Goal: Task Accomplishment & Management: Use online tool/utility

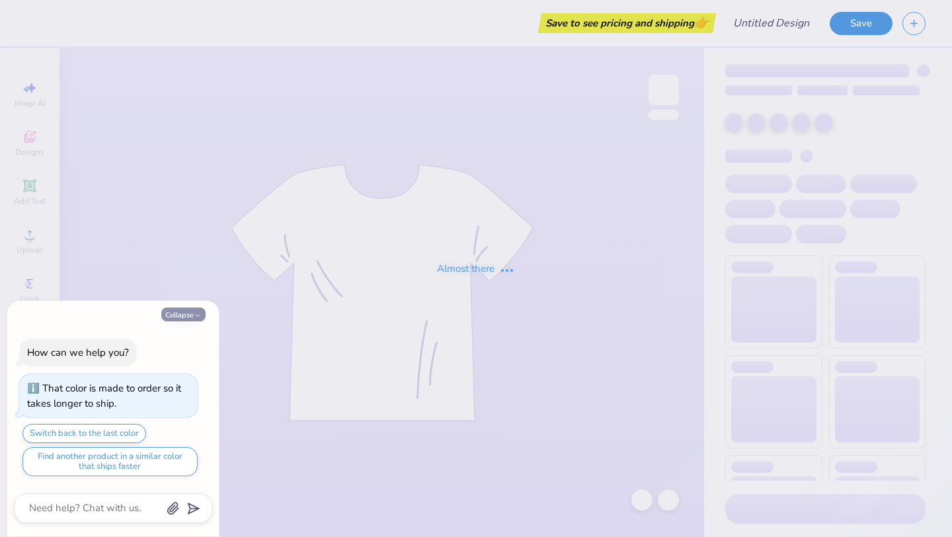
click at [185, 313] on button "Collapse" at bounding box center [183, 314] width 44 height 14
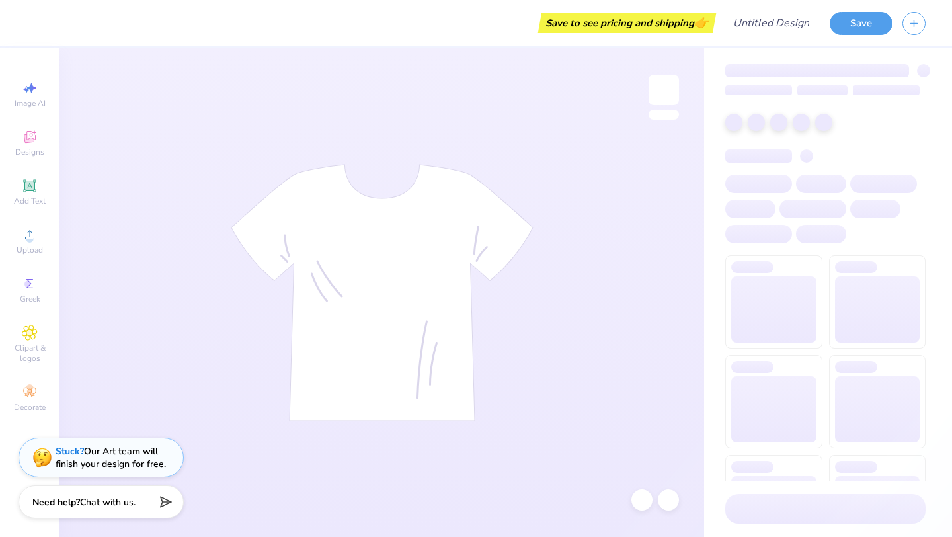
type textarea "x"
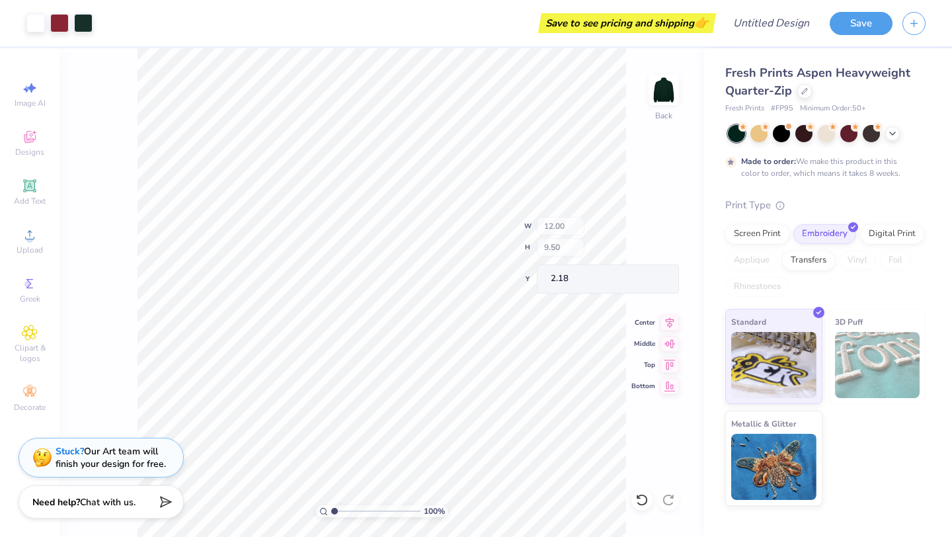
type input "2.18"
type input "2.64"
drag, startPoint x: 330, startPoint y: 508, endPoint x: 337, endPoint y: 510, distance: 6.9
type input "1.35"
click at [337, 510] on input "range" at bounding box center [375, 511] width 89 height 12
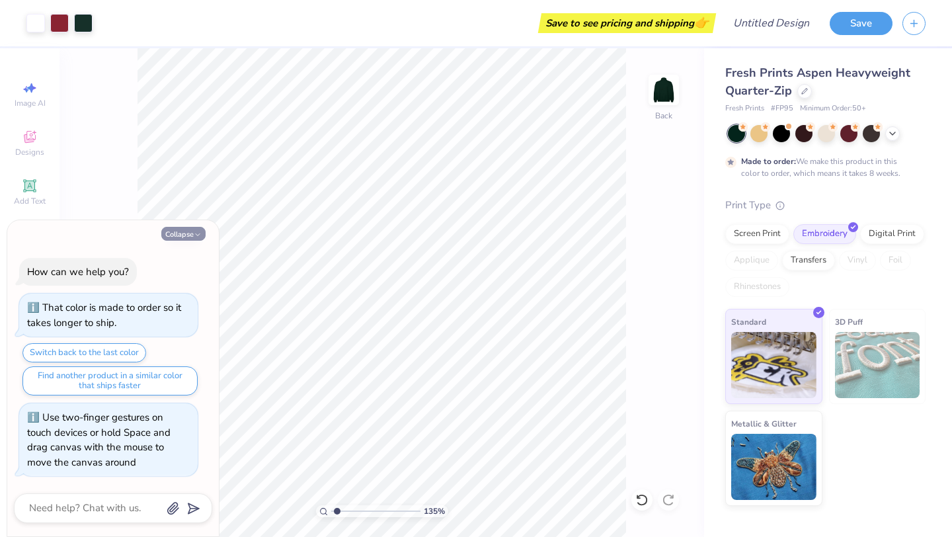
click at [196, 235] on icon "button" at bounding box center [198, 235] width 8 height 8
type textarea "x"
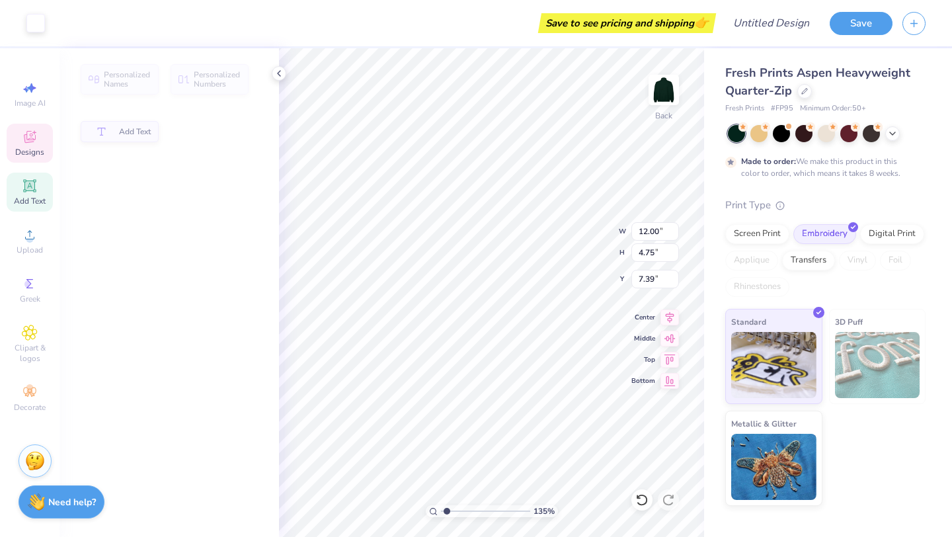
type input "4.75"
type input "7.39"
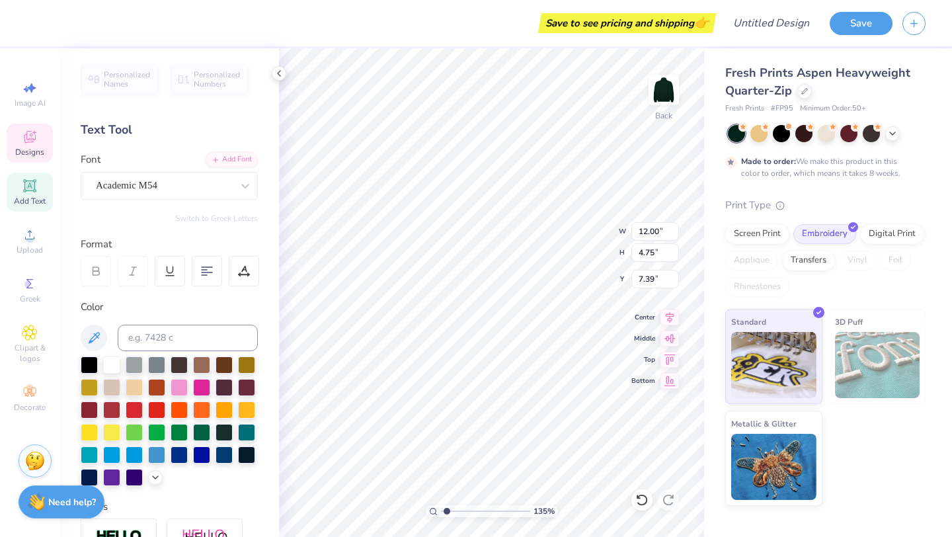
type textarea "A"
type textarea "JMU"
type input "10.12"
type input "3.00"
type input "8.26"
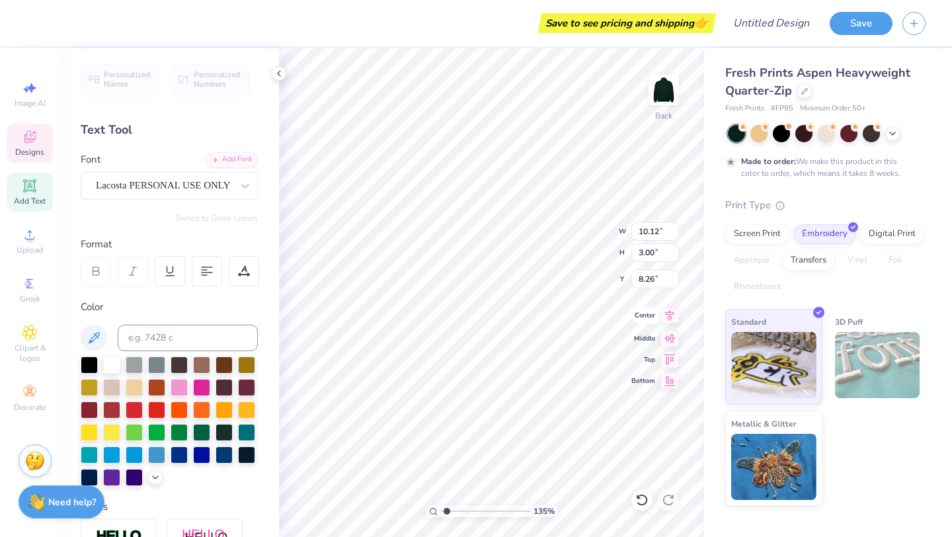
type textarea "Club Gym{"
type input "8.24"
type textarea "lub Gym{"
type input "8.31"
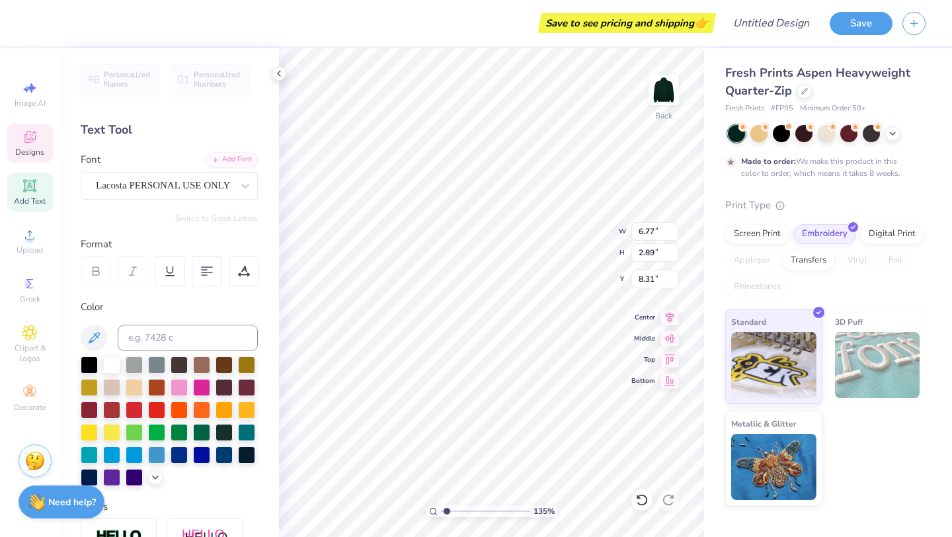
scroll to position [0, 1]
type textarea "club gym{"
type input "8.67"
type textarea "Club Gym{"
type input "7.46"
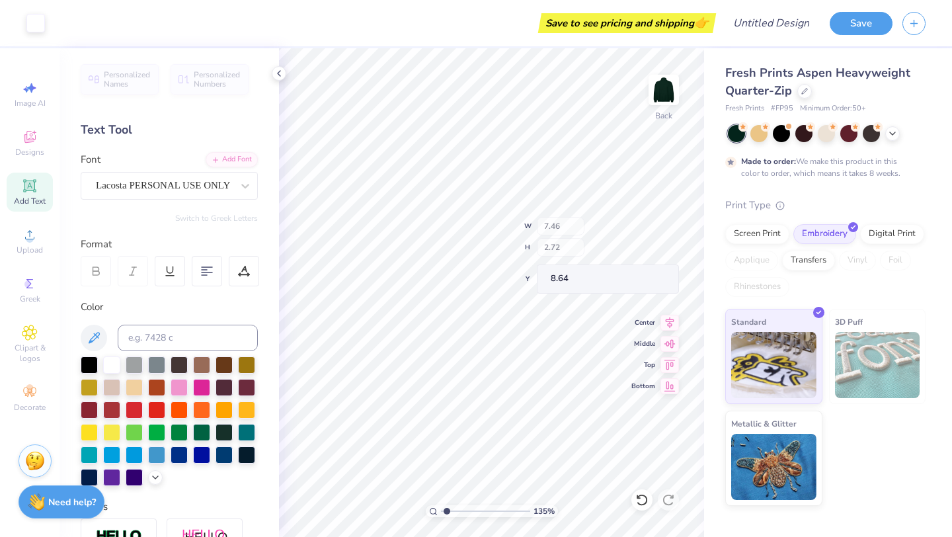
type input "2.72"
type input "8.64"
type input "8.65"
type input "7.64"
click at [807, 91] on div at bounding box center [804, 90] width 15 height 15
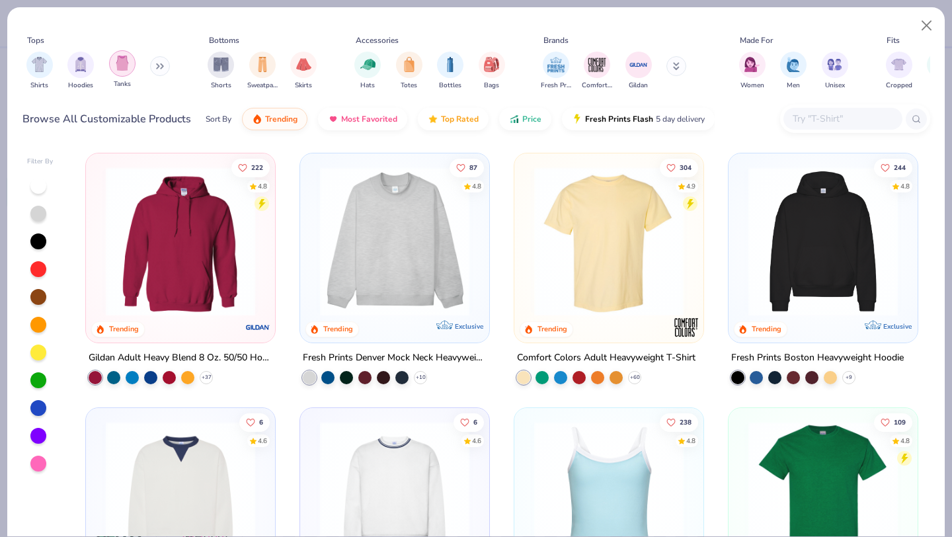
click at [120, 70] on img "filter for Tanks" at bounding box center [122, 63] width 15 height 15
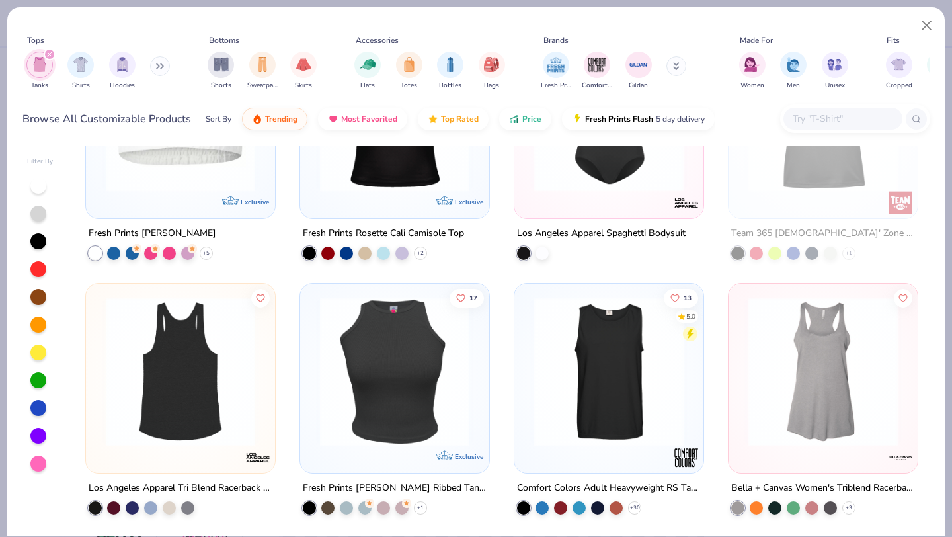
scroll to position [1457, 0]
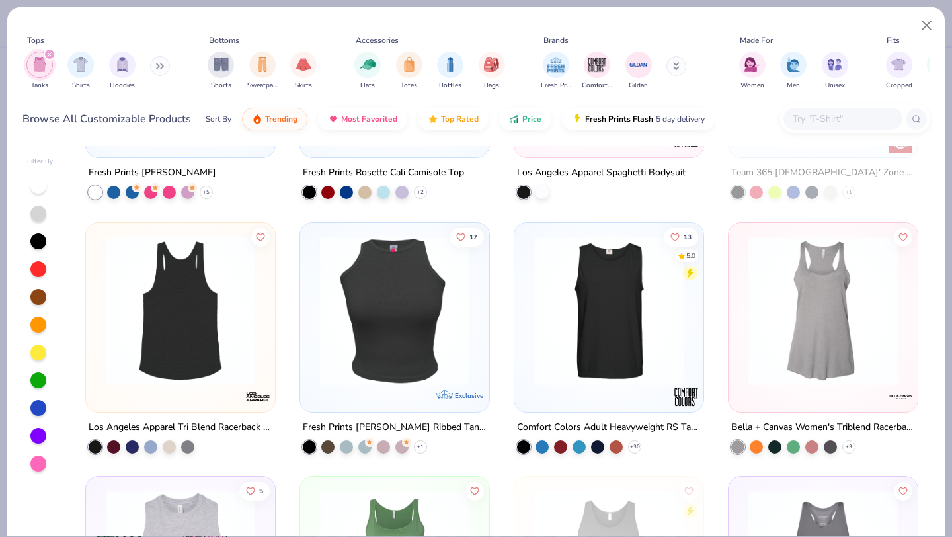
click at [184, 387] on div at bounding box center [181, 313] width 176 height 169
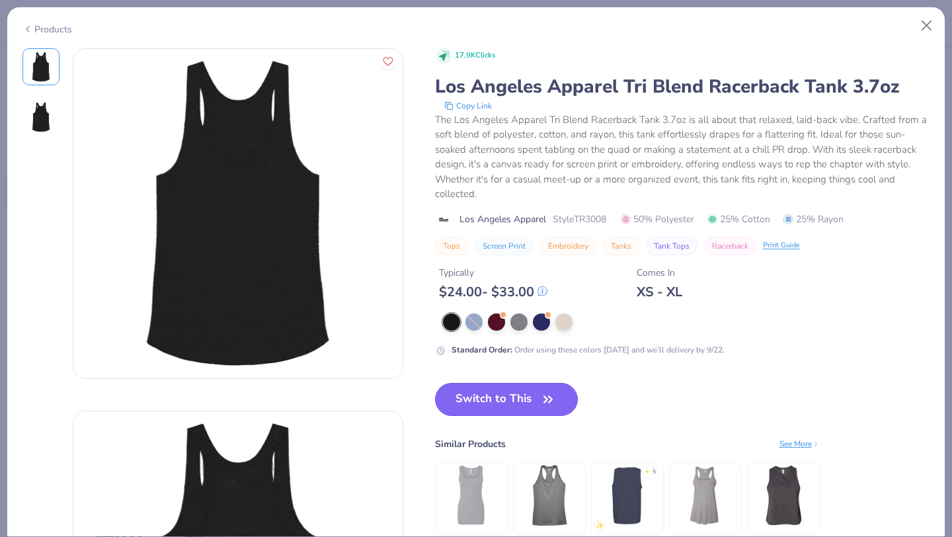
click at [486, 387] on button "Switch to This" at bounding box center [506, 399] width 143 height 33
click at [545, 400] on icon "button" at bounding box center [548, 399] width 19 height 19
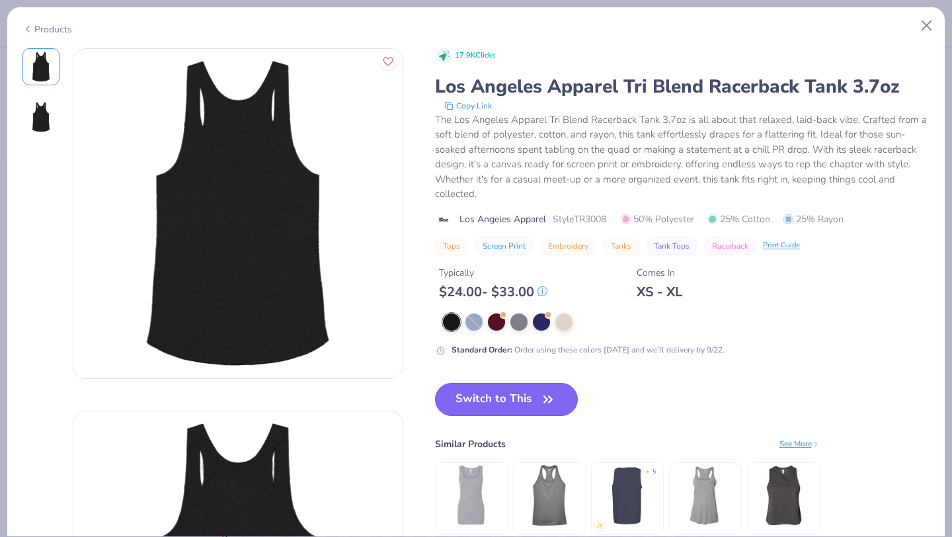
click at [479, 402] on button "Switch to This" at bounding box center [506, 399] width 143 height 33
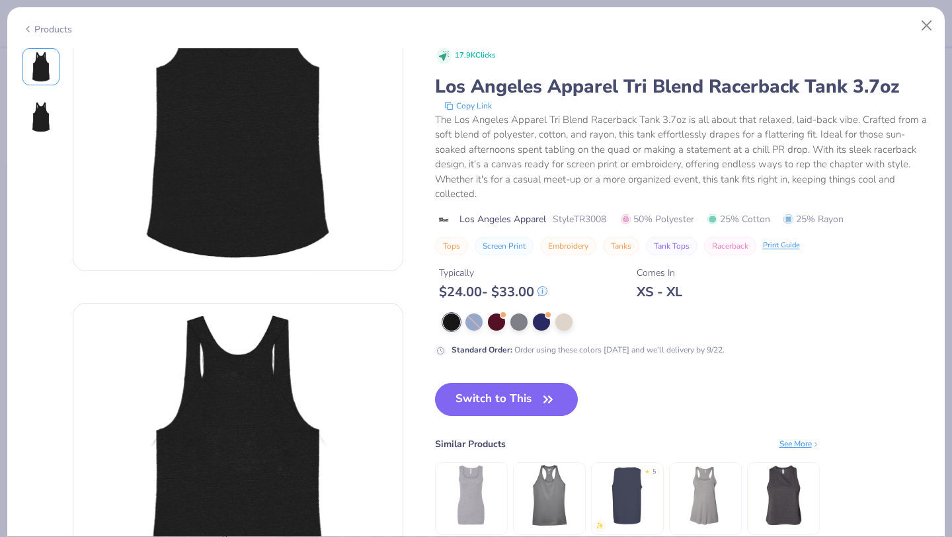
scroll to position [106, 0]
click at [526, 405] on button "Switch to This" at bounding box center [506, 399] width 143 height 33
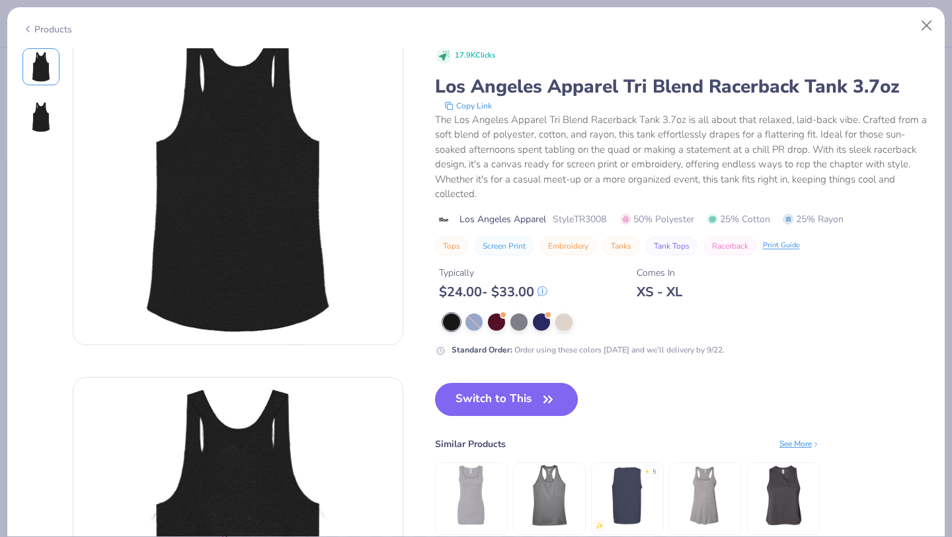
scroll to position [11, 0]
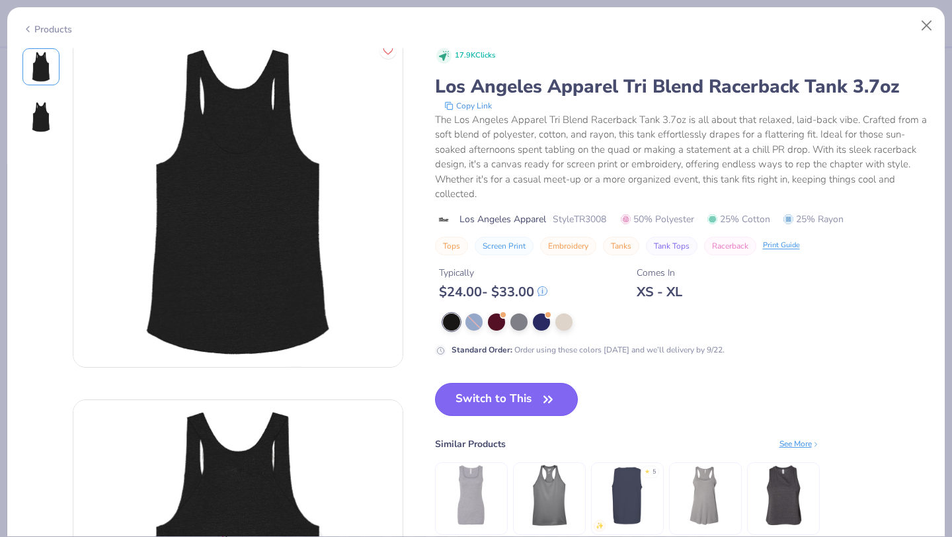
click at [490, 397] on button "Switch to This" at bounding box center [506, 399] width 143 height 33
click at [927, 30] on button "Close" at bounding box center [926, 25] width 25 height 25
click at [517, 403] on button "Switch to This" at bounding box center [506, 399] width 143 height 33
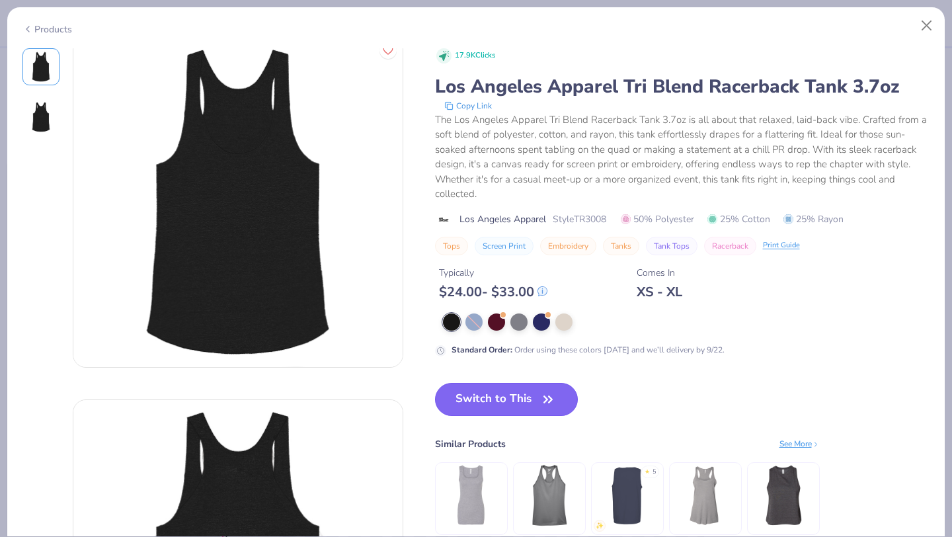
click at [517, 403] on button "Switch to This" at bounding box center [506, 399] width 143 height 33
click at [512, 403] on button "Switch to This" at bounding box center [506, 399] width 143 height 33
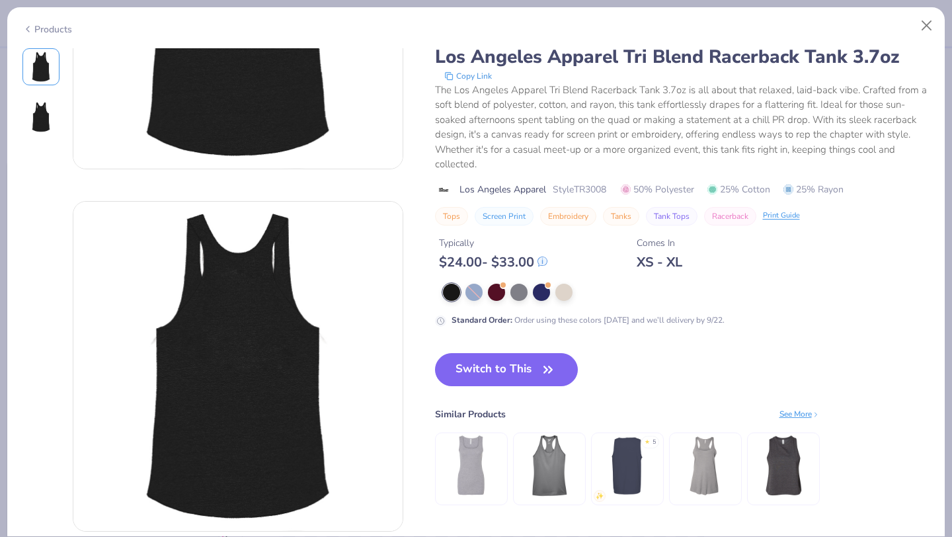
scroll to position [232, 0]
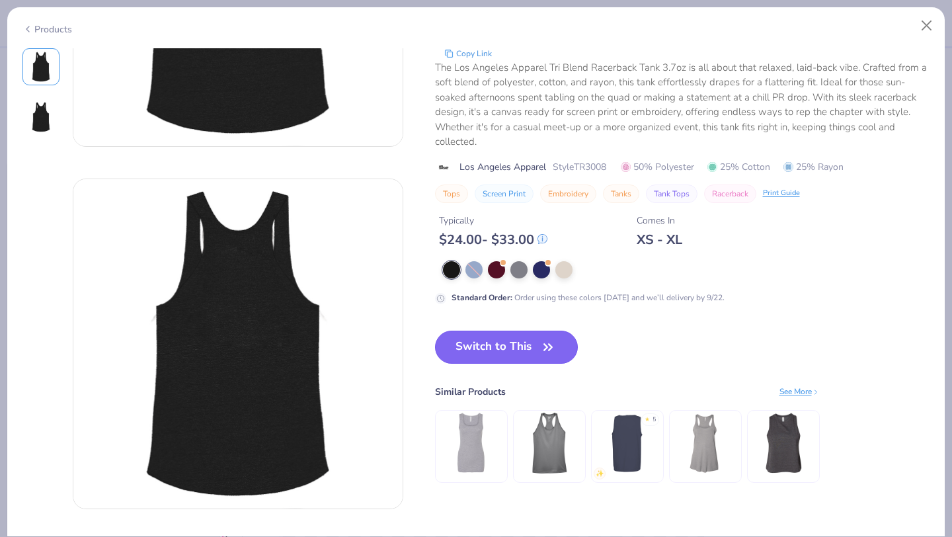
click at [535, 346] on button "Switch to This" at bounding box center [506, 346] width 143 height 33
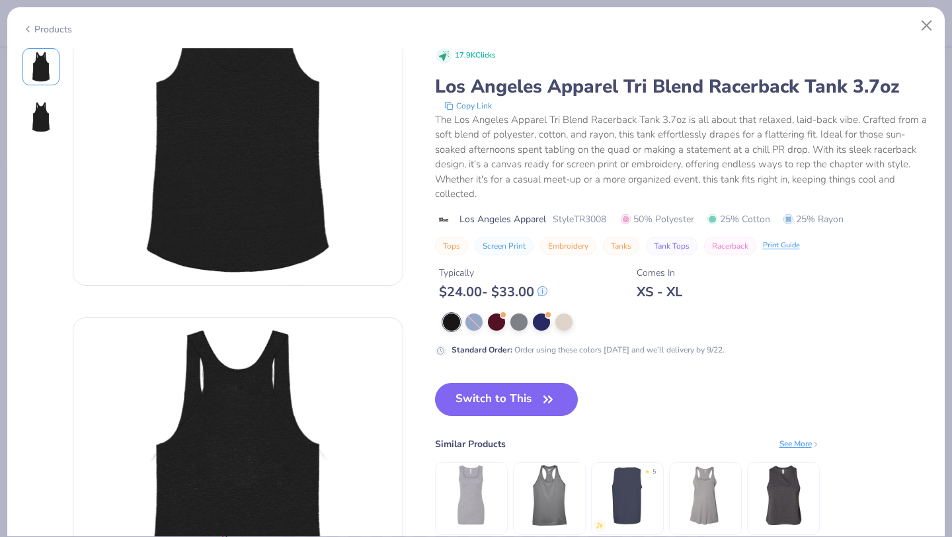
scroll to position [0, 0]
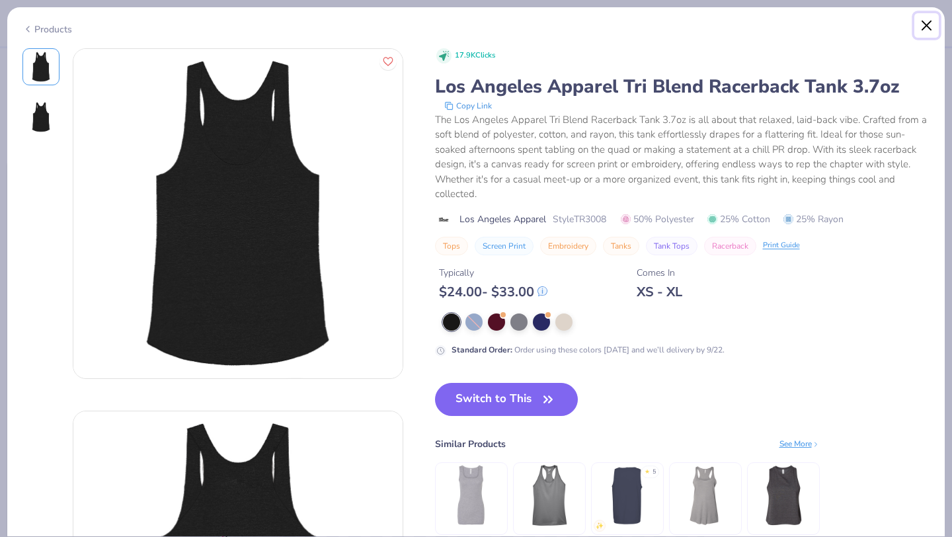
click at [925, 28] on button "Close" at bounding box center [926, 25] width 25 height 25
click at [32, 26] on icon at bounding box center [27, 29] width 11 height 16
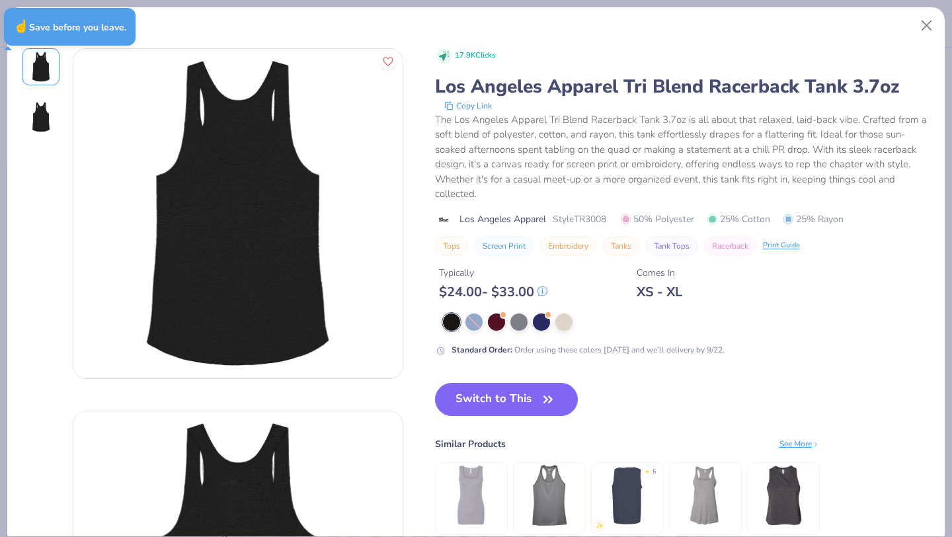
type textarea "x"
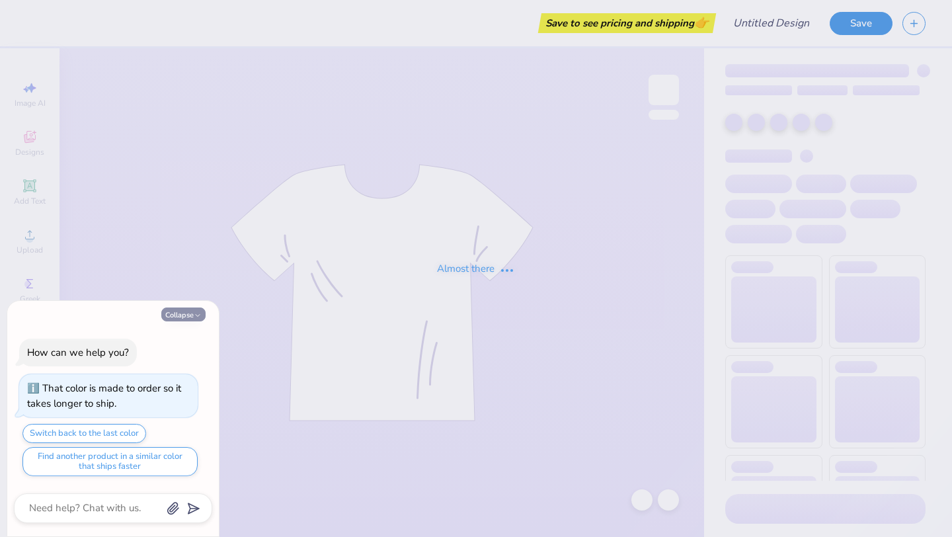
click at [190, 317] on button "Collapse" at bounding box center [183, 314] width 44 height 14
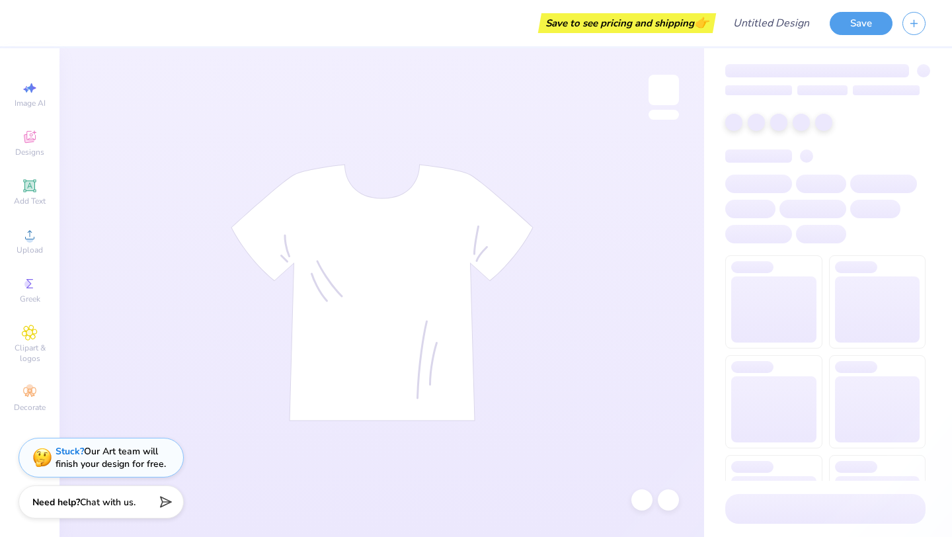
type textarea "x"
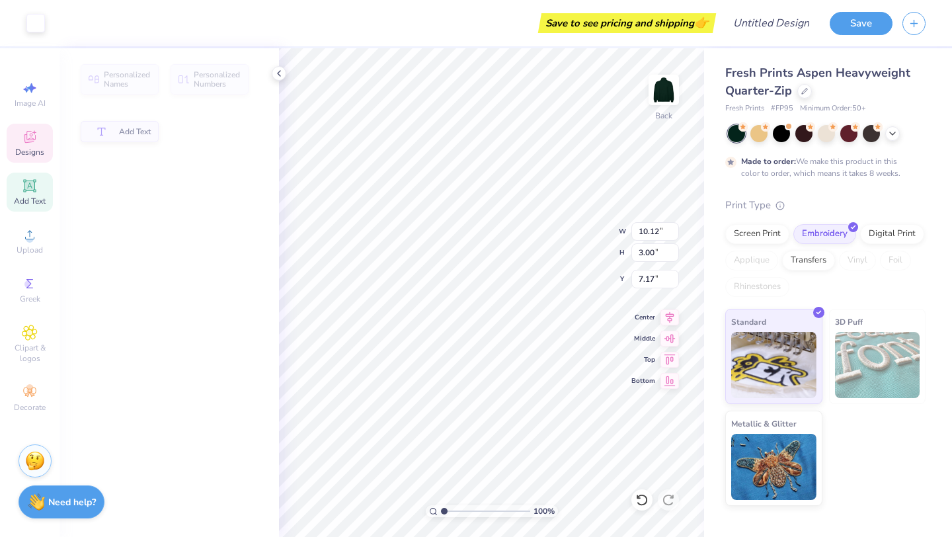
type input "10.12"
type input "3.00"
type input "7.17"
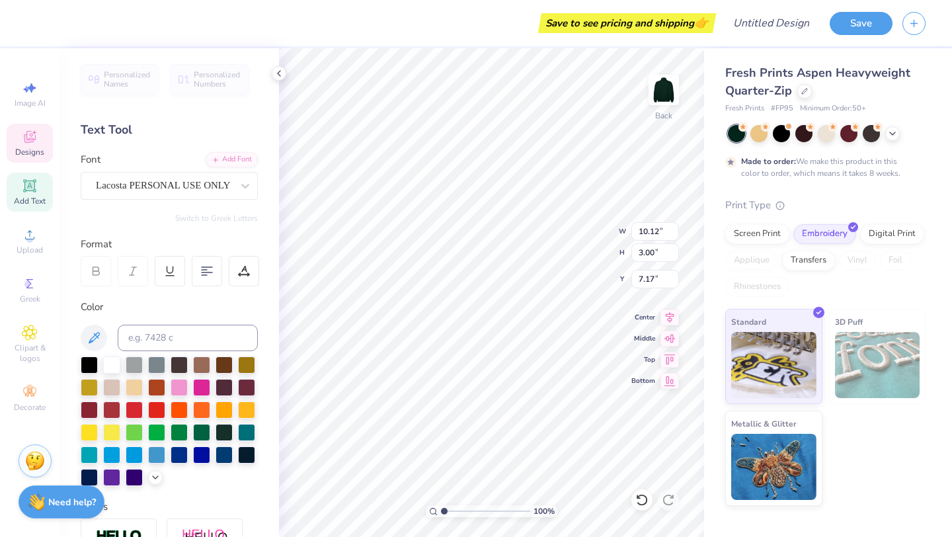
type textarea "A"
type textarea "Club Gym"
click at [570, 217] on div "100 % Back W 10.12 10.12 " H 3.00 3.00 " Y 7.17 7.17 " Center Middle Top Bottom" at bounding box center [491, 292] width 425 height 488
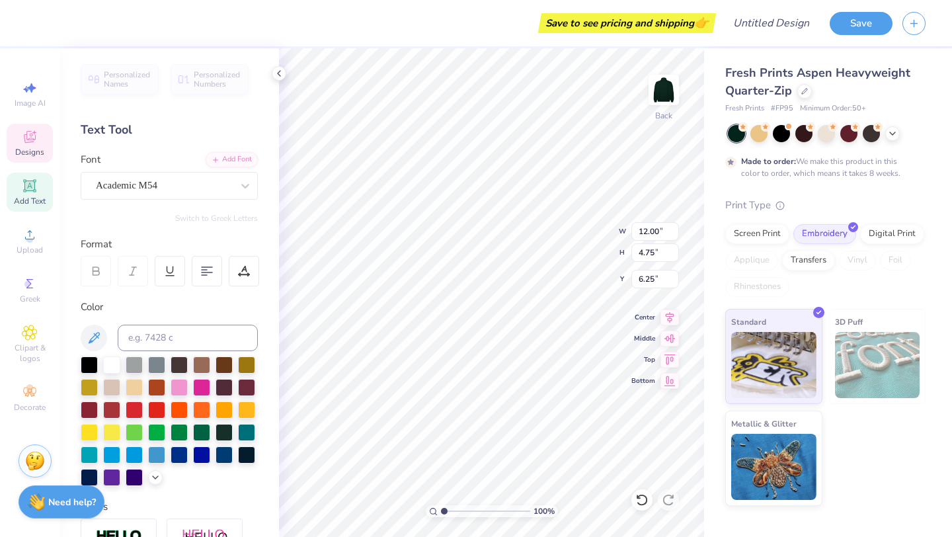
type textarea "A"
type textarea "JMU"
type input "7.45"
type input "6.68"
type input "2.49"
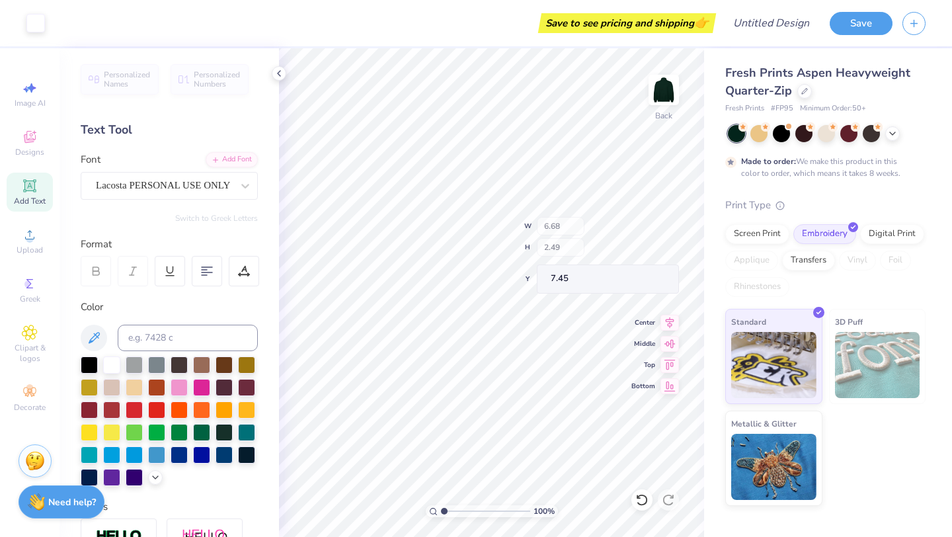
type input "8.00"
type input "7.65"
click at [802, 91] on icon at bounding box center [804, 89] width 5 height 5
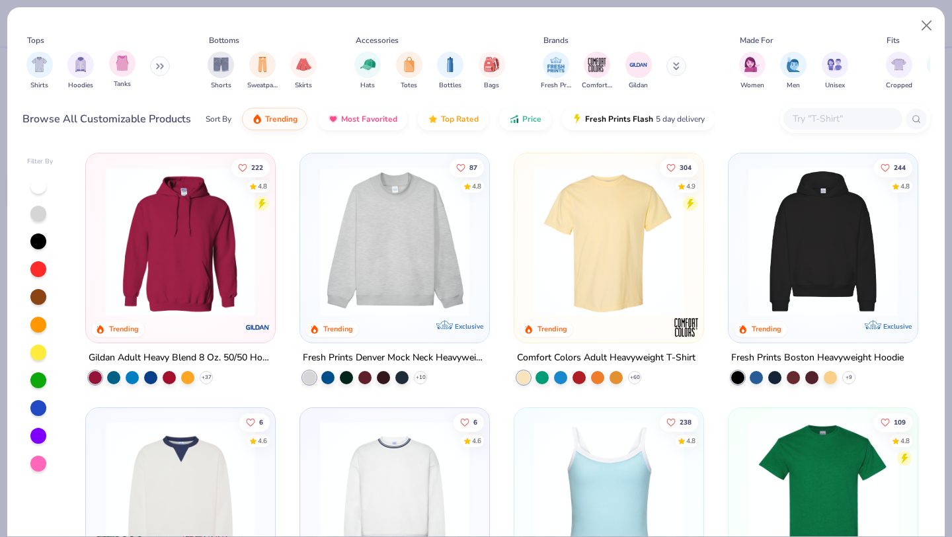
click at [128, 77] on div "Tanks" at bounding box center [122, 69] width 26 height 39
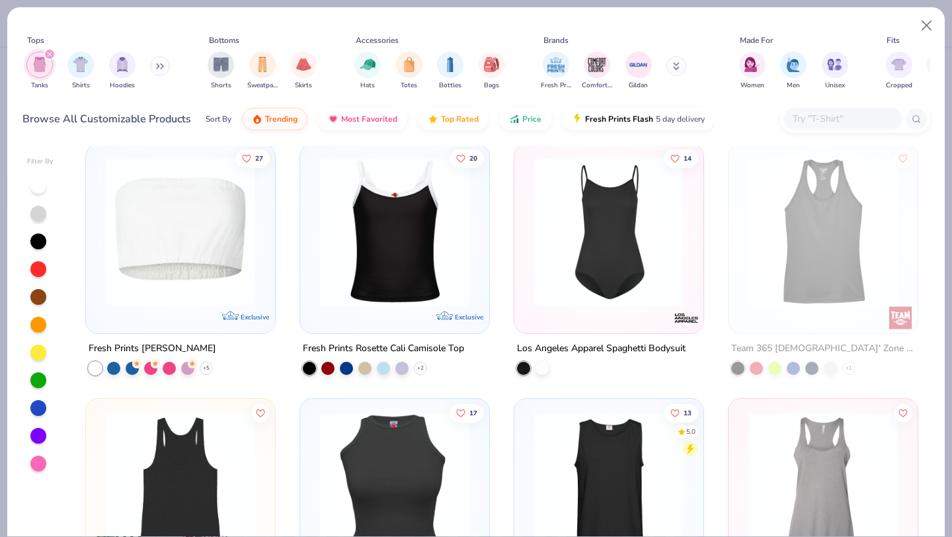
scroll to position [1485, 0]
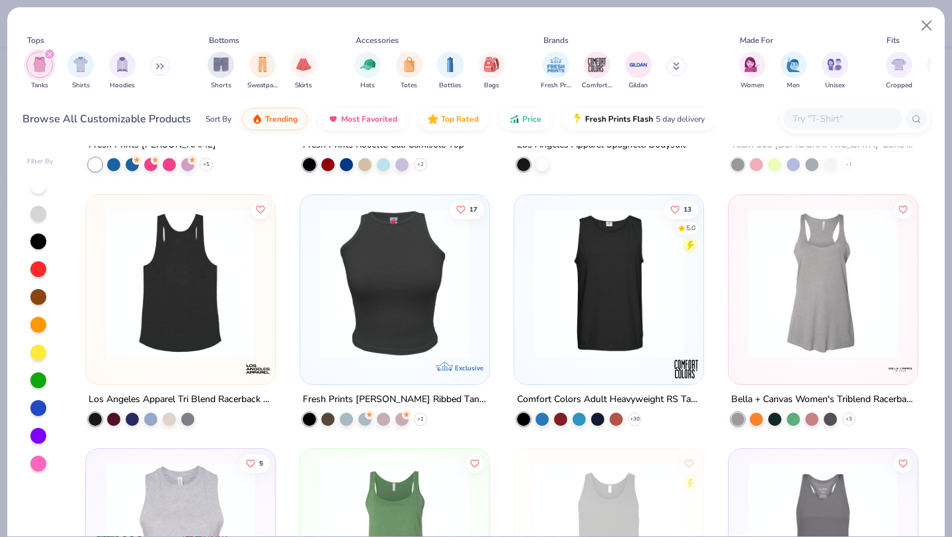
click at [198, 321] on img at bounding box center [180, 282] width 163 height 149
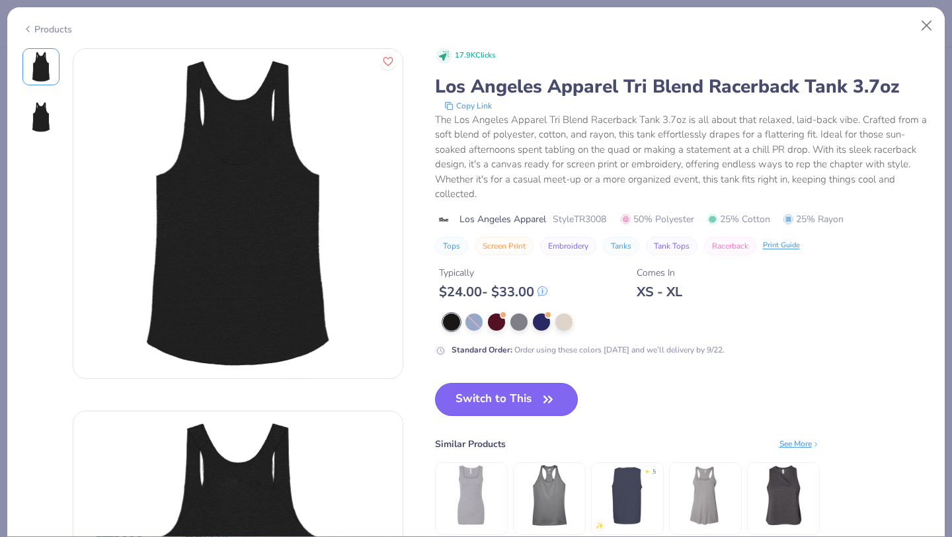
click at [483, 400] on button "Switch to This" at bounding box center [506, 399] width 143 height 33
click at [524, 386] on button "Switch to This" at bounding box center [506, 399] width 143 height 33
click at [502, 319] on div at bounding box center [496, 320] width 17 height 17
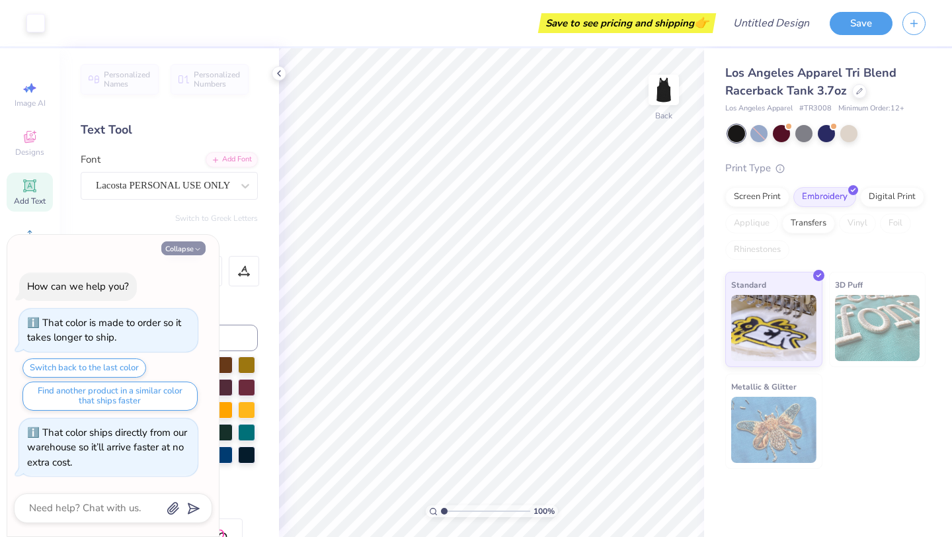
click at [198, 248] on icon "button" at bounding box center [198, 249] width 8 height 8
type textarea "x"
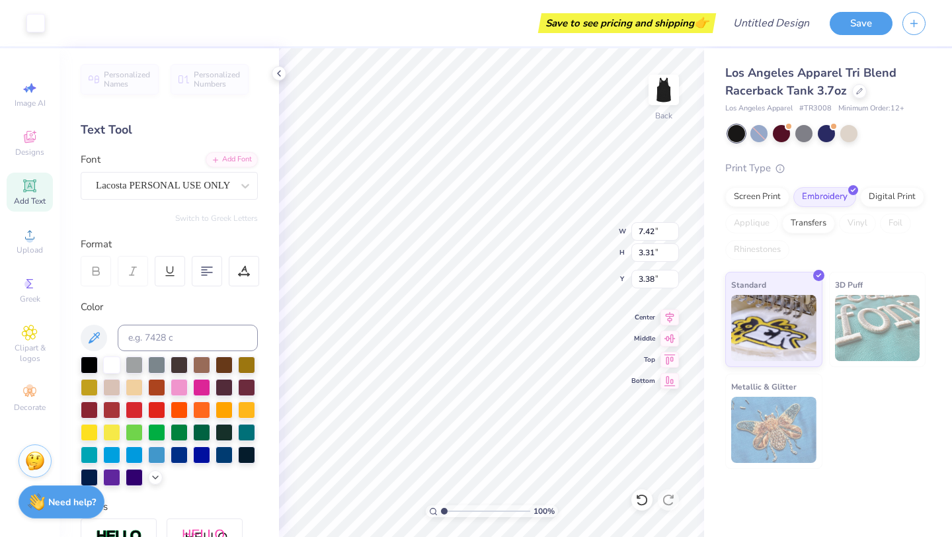
type input "7.42"
type input "3.31"
type input "1.35"
click at [843, 132] on div at bounding box center [848, 132] width 17 height 17
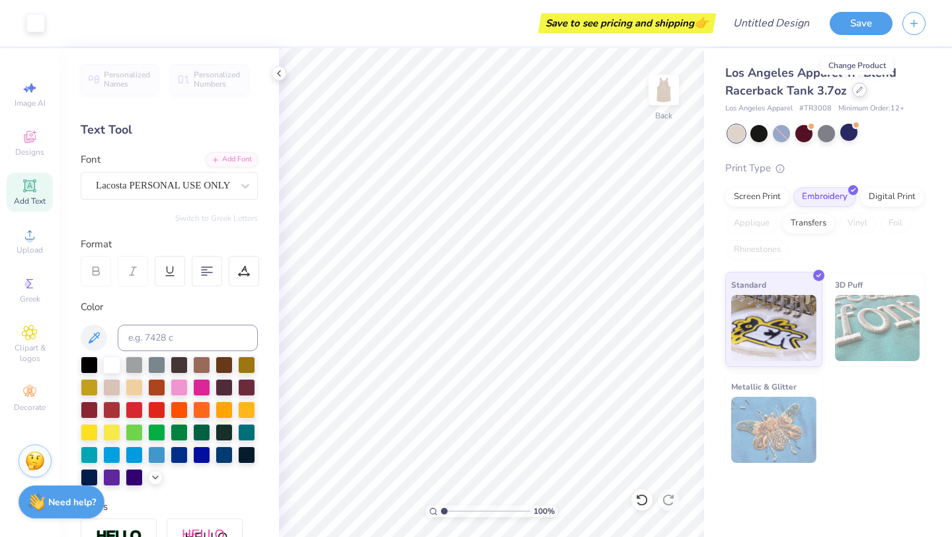
click at [855, 95] on div at bounding box center [859, 90] width 15 height 15
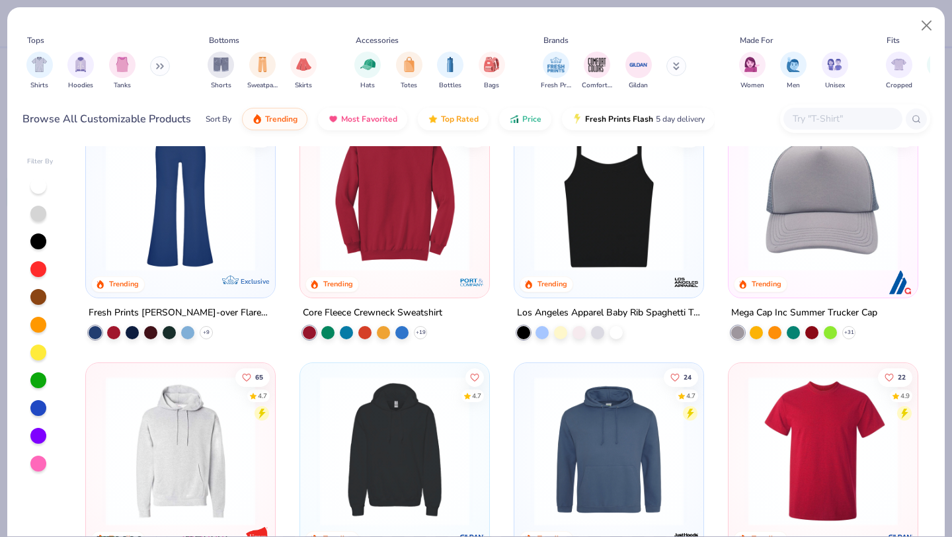
scroll to position [2424, 0]
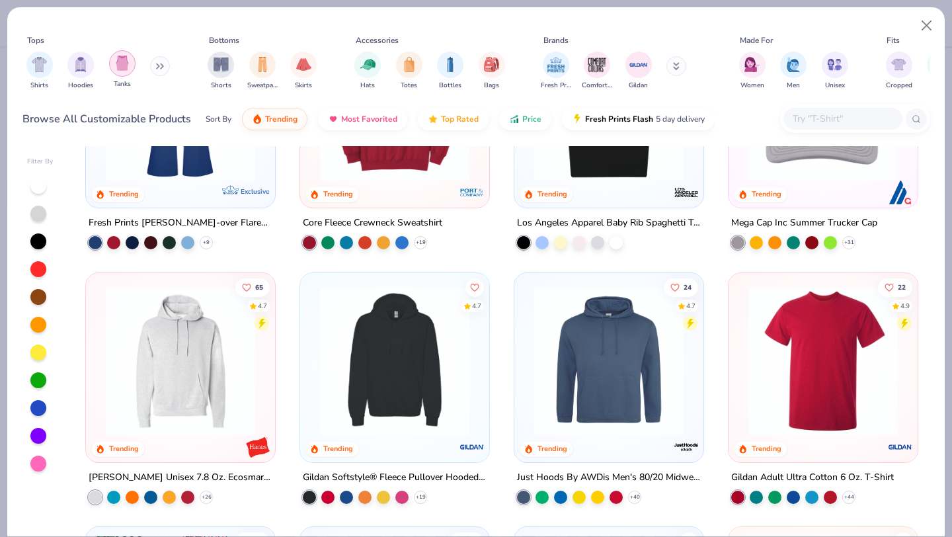
click at [122, 71] on div "filter for Tanks" at bounding box center [122, 63] width 26 height 26
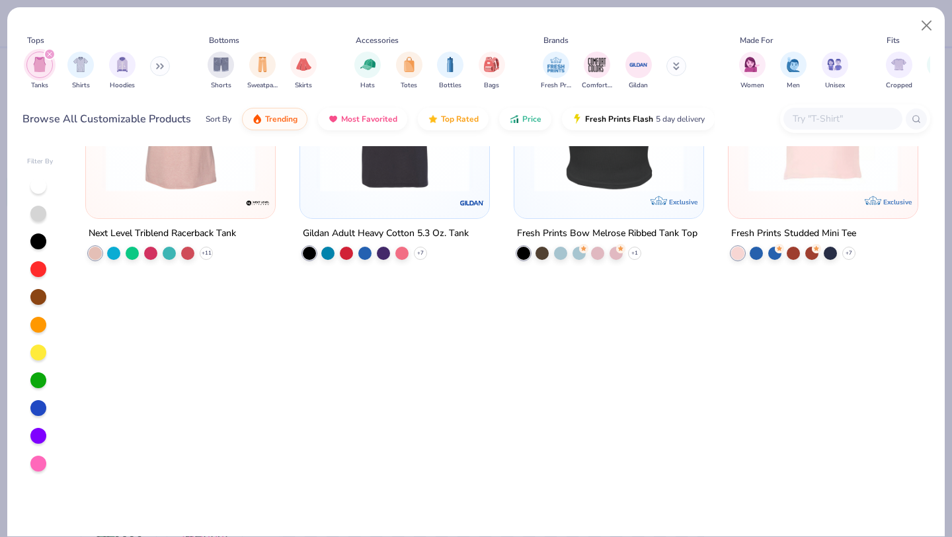
scroll to position [2413, 0]
click at [37, 186] on div at bounding box center [38, 186] width 16 height 16
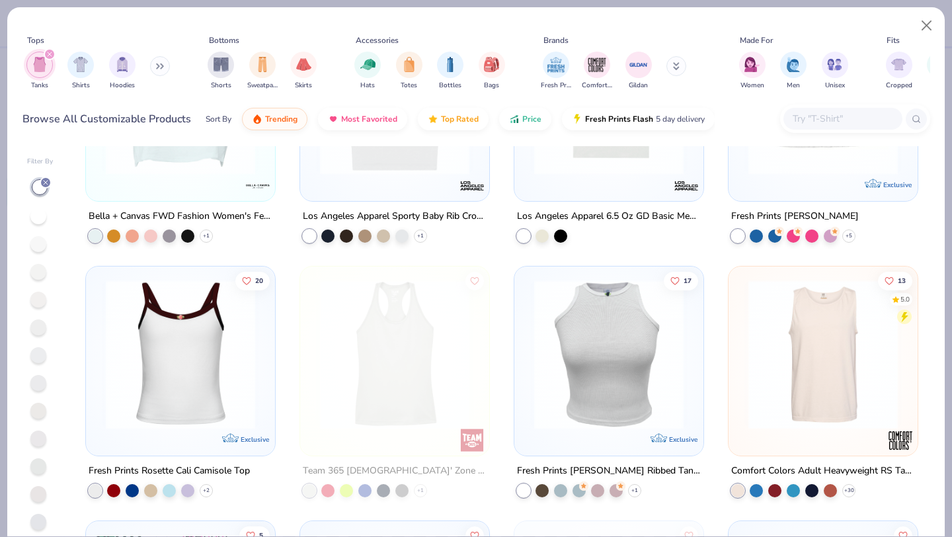
scroll to position [1160, 0]
click at [348, 342] on img at bounding box center [394, 352] width 163 height 149
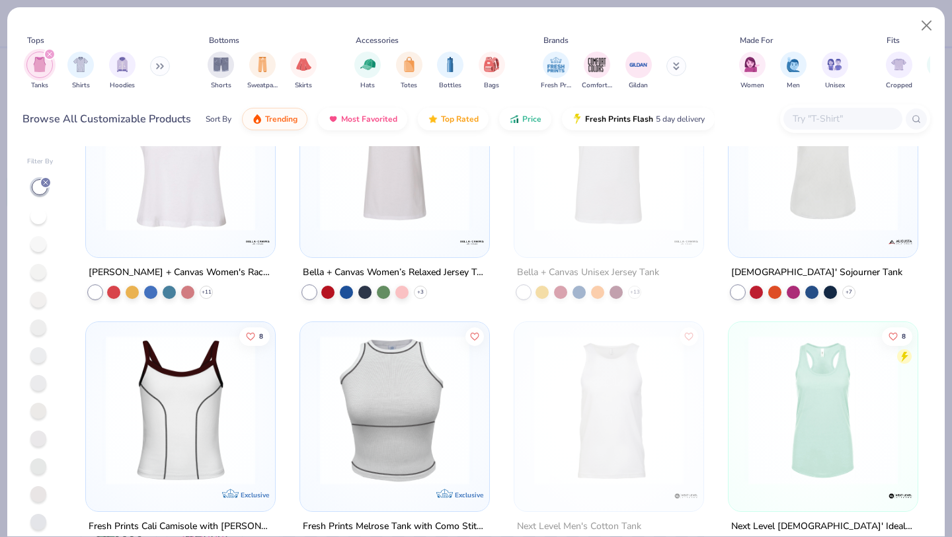
scroll to position [1628, 0]
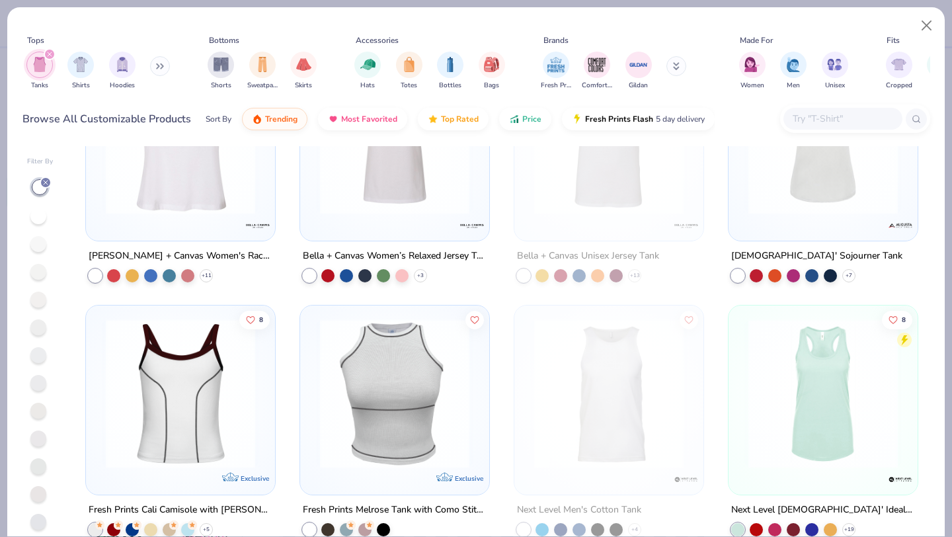
click at [822, 213] on div at bounding box center [823, 142] width 176 height 169
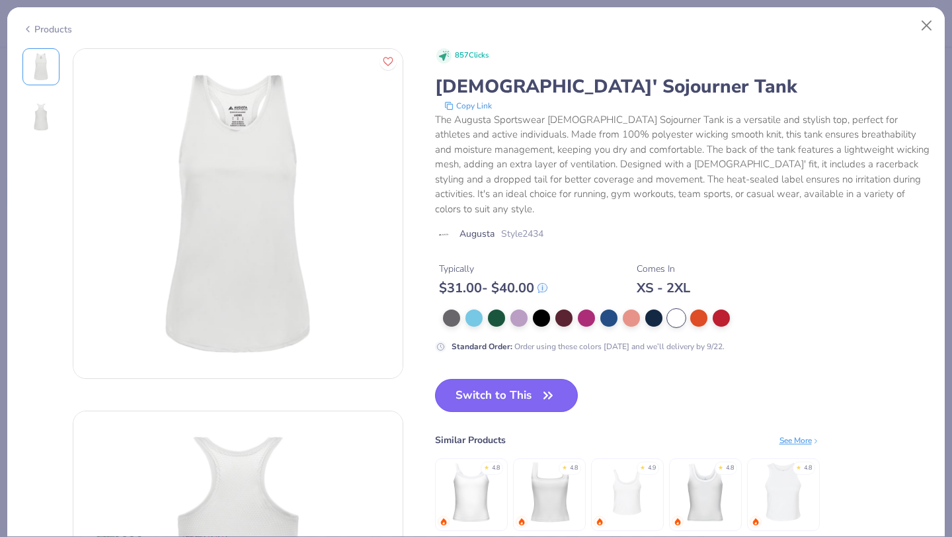
click at [496, 387] on button "Switch to This" at bounding box center [506, 395] width 143 height 33
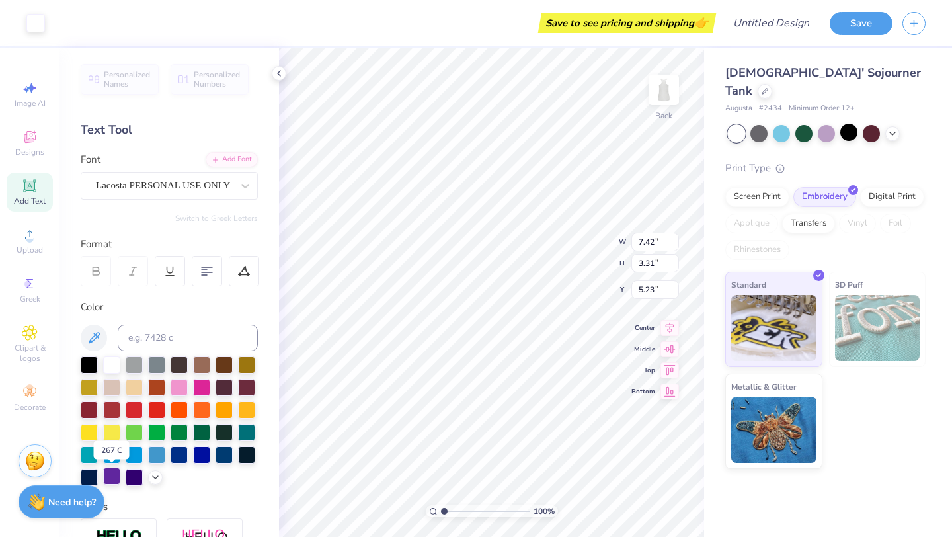
click at [115, 473] on div at bounding box center [111, 475] width 17 height 17
type input "7.82"
type input "4.78"
click at [245, 407] on div at bounding box center [246, 408] width 17 height 17
click at [34, 28] on div at bounding box center [35, 22] width 19 height 19
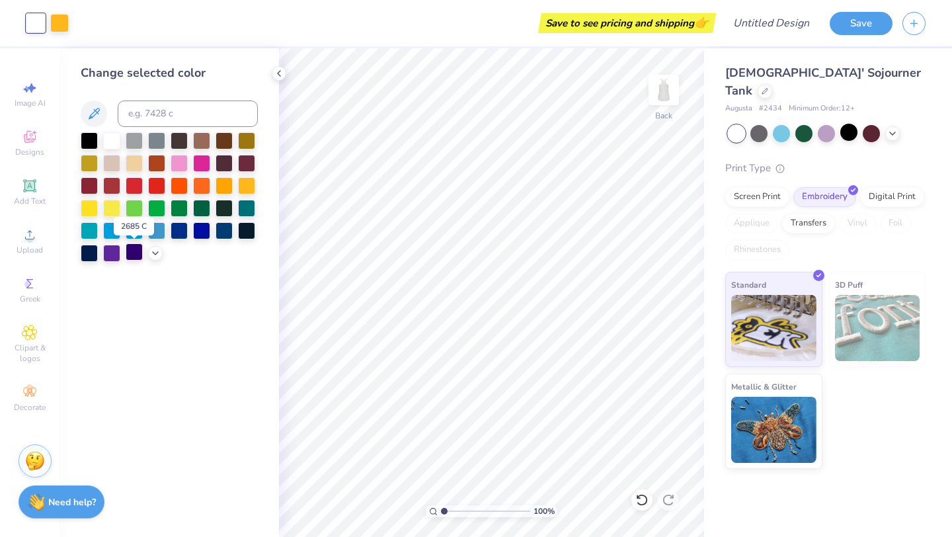
click at [135, 258] on div at bounding box center [134, 251] width 17 height 17
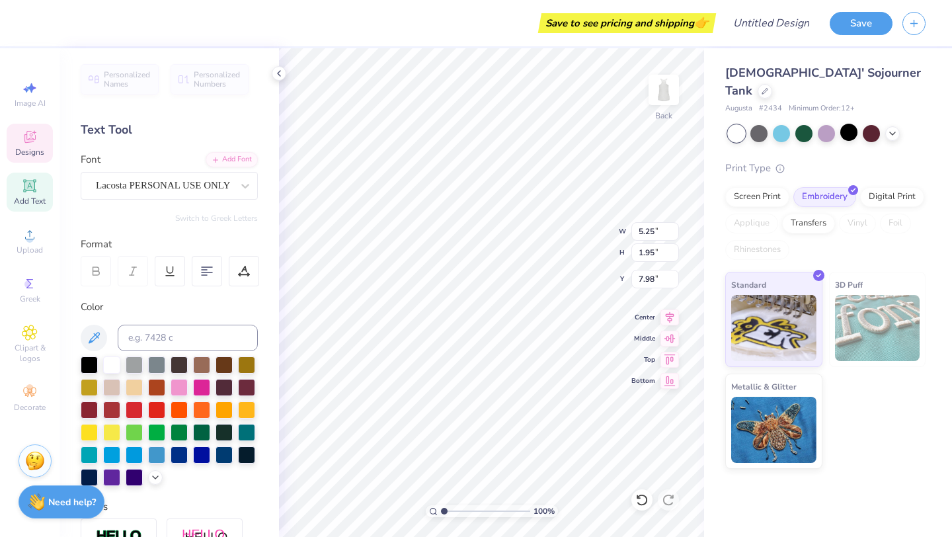
type input "5.25"
type input "1.95"
type input "6.18"
type input "1.35"
type input "5.25"
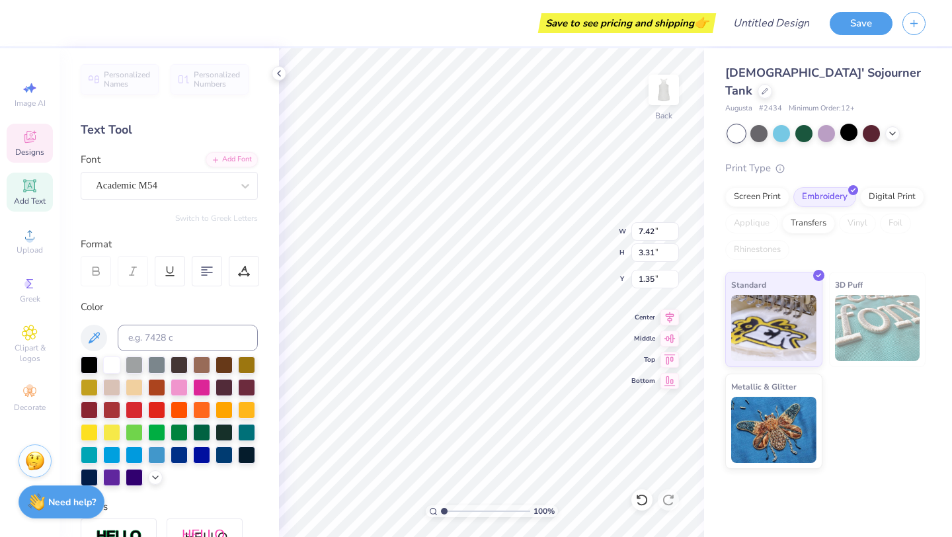
type input "1.95"
type input "2.29"
click at [158, 485] on div at bounding box center [169, 421] width 177 height 130
click at [158, 480] on icon at bounding box center [155, 476] width 11 height 11
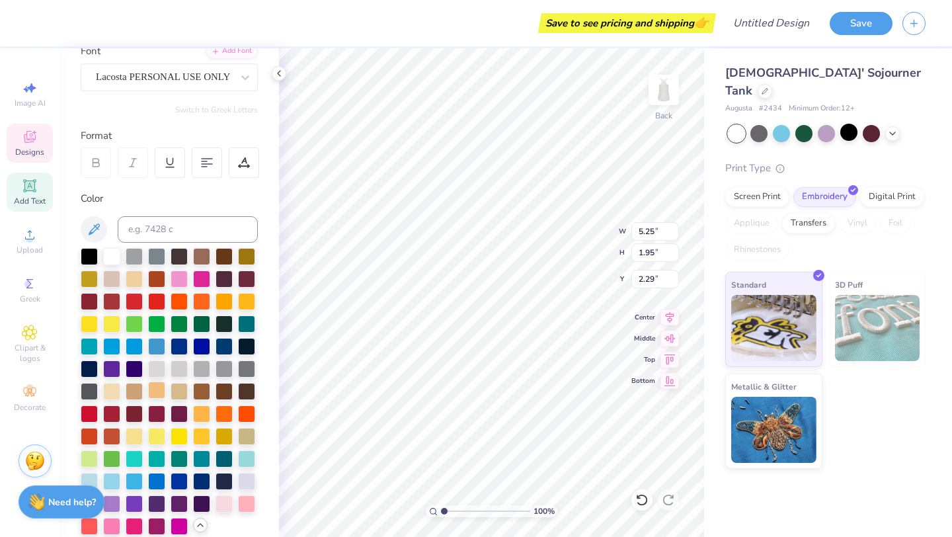
scroll to position [137, 0]
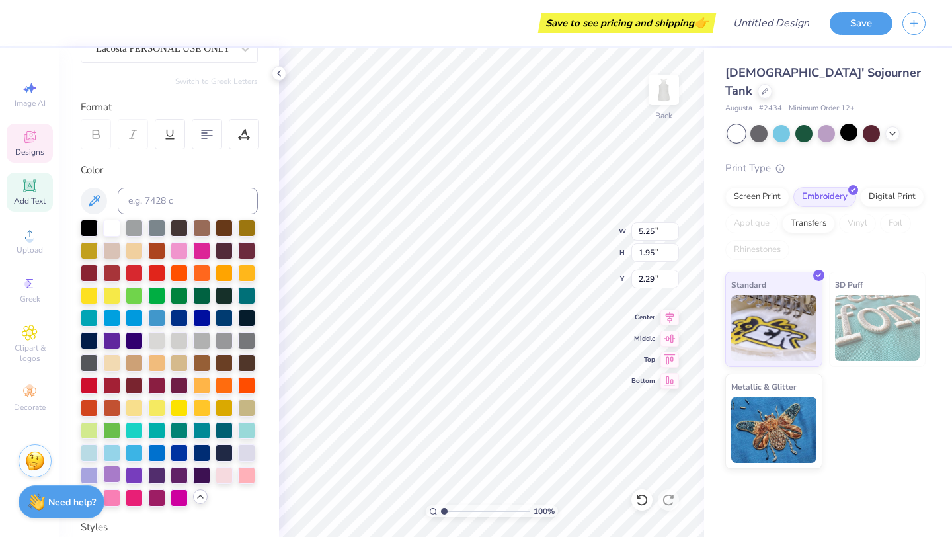
click at [113, 472] on div at bounding box center [111, 473] width 17 height 17
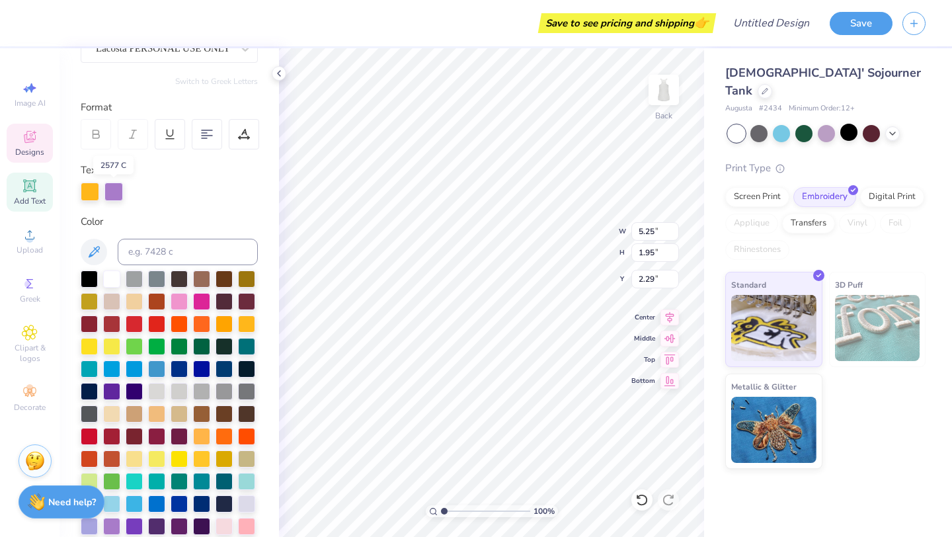
click at [112, 192] on div at bounding box center [113, 191] width 19 height 19
click at [90, 192] on div at bounding box center [90, 191] width 19 height 19
click at [109, 527] on div at bounding box center [111, 524] width 17 height 17
click at [113, 188] on div at bounding box center [113, 191] width 19 height 19
click at [94, 190] on div at bounding box center [90, 191] width 19 height 19
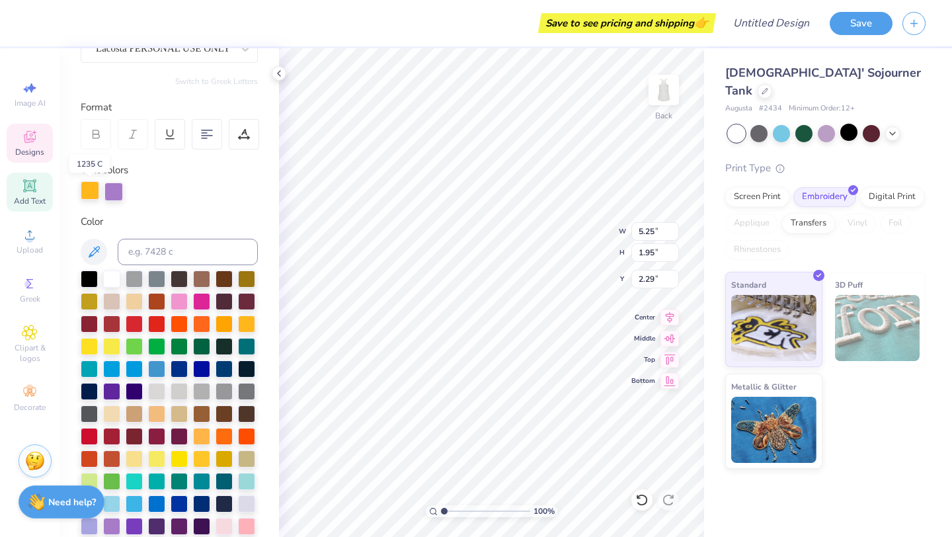
click at [81, 192] on div at bounding box center [90, 190] width 19 height 19
click at [115, 524] on div at bounding box center [111, 524] width 17 height 17
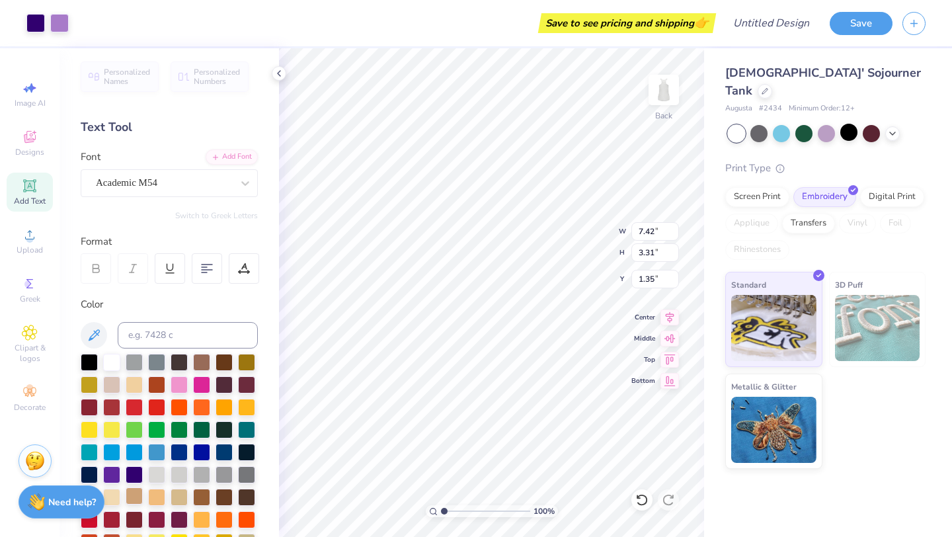
scroll to position [0, 0]
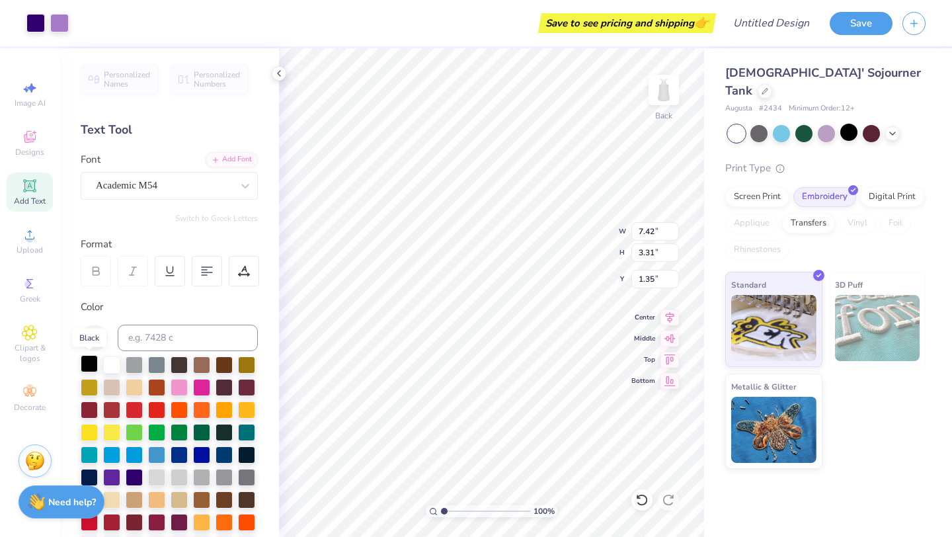
click at [87, 362] on div at bounding box center [89, 363] width 17 height 17
click at [54, 20] on div at bounding box center [59, 22] width 19 height 19
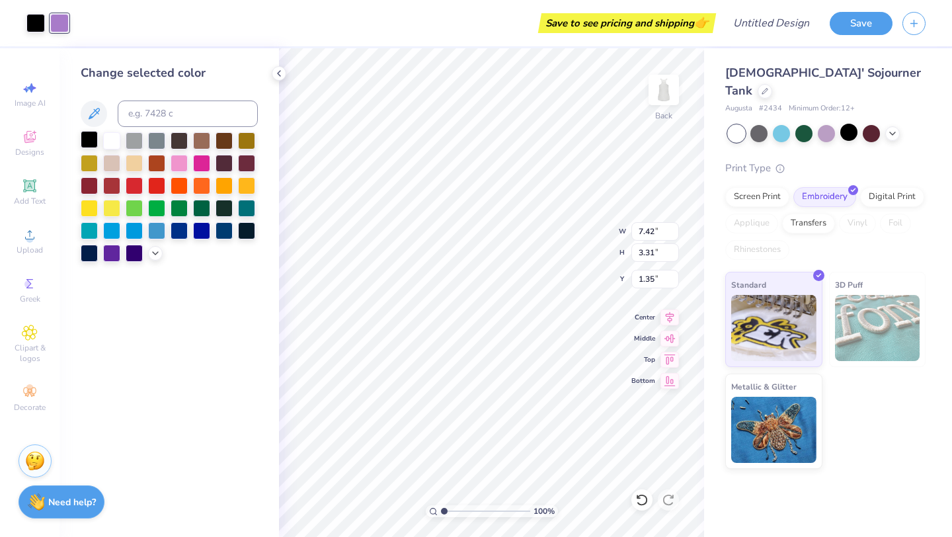
click at [91, 145] on div at bounding box center [89, 139] width 17 height 17
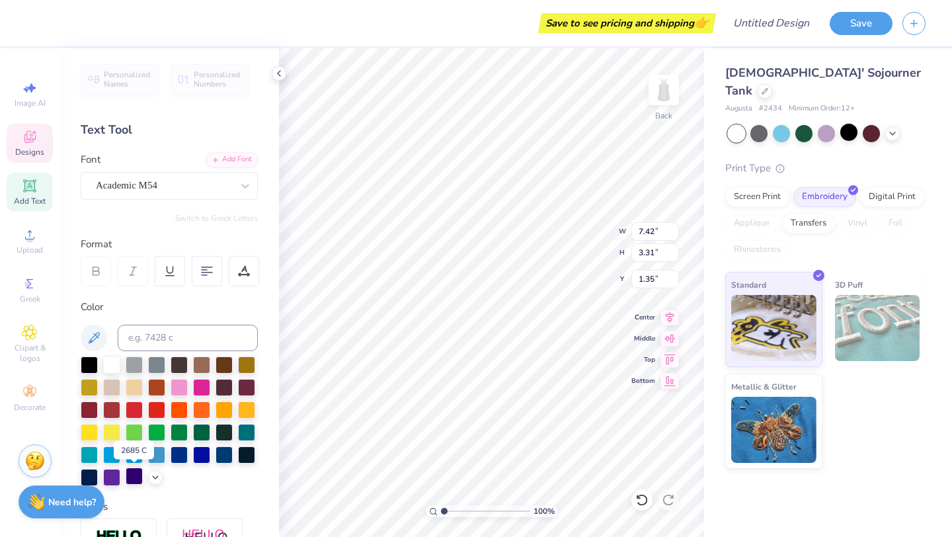
click at [134, 479] on div at bounding box center [134, 475] width 17 height 17
type input "5.25"
type input "1.95"
type input "2.29"
click at [153, 478] on icon at bounding box center [155, 476] width 11 height 11
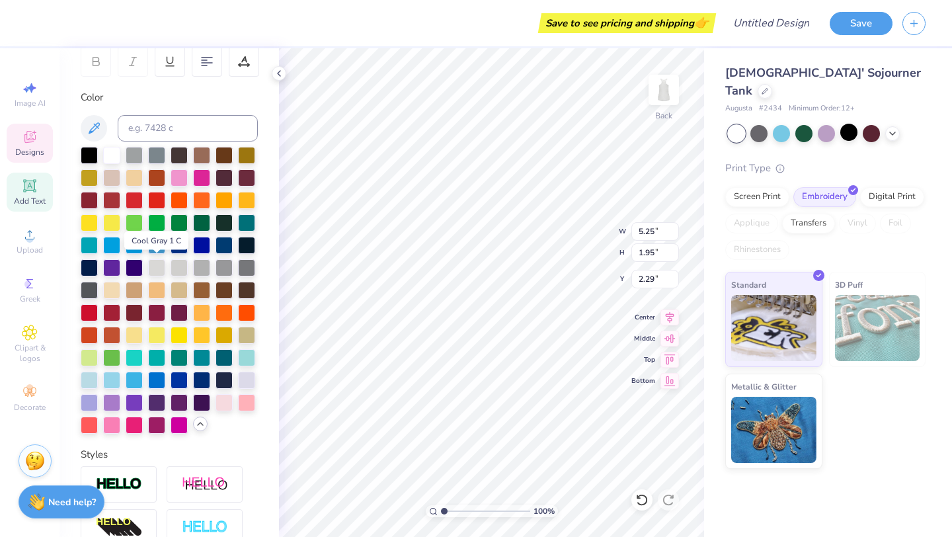
scroll to position [243, 0]
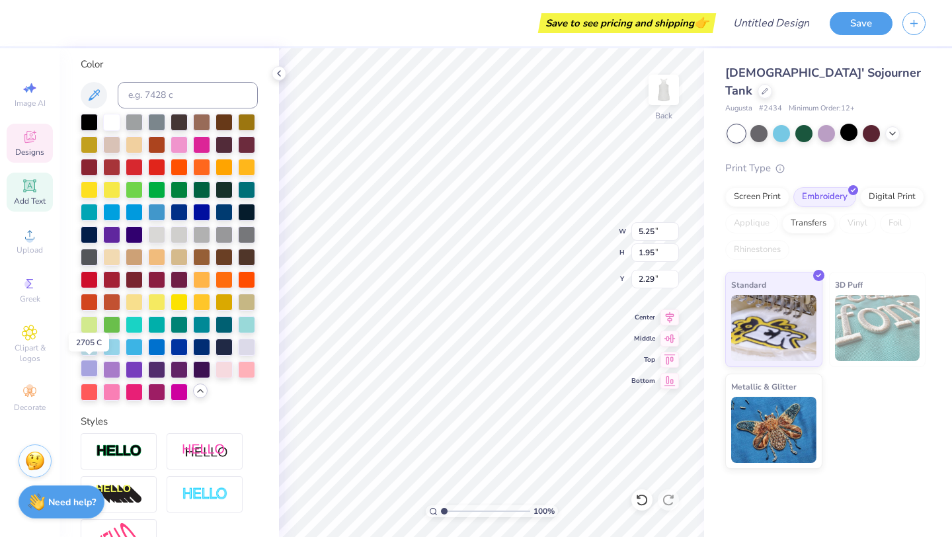
click at [93, 370] on div at bounding box center [89, 368] width 17 height 17
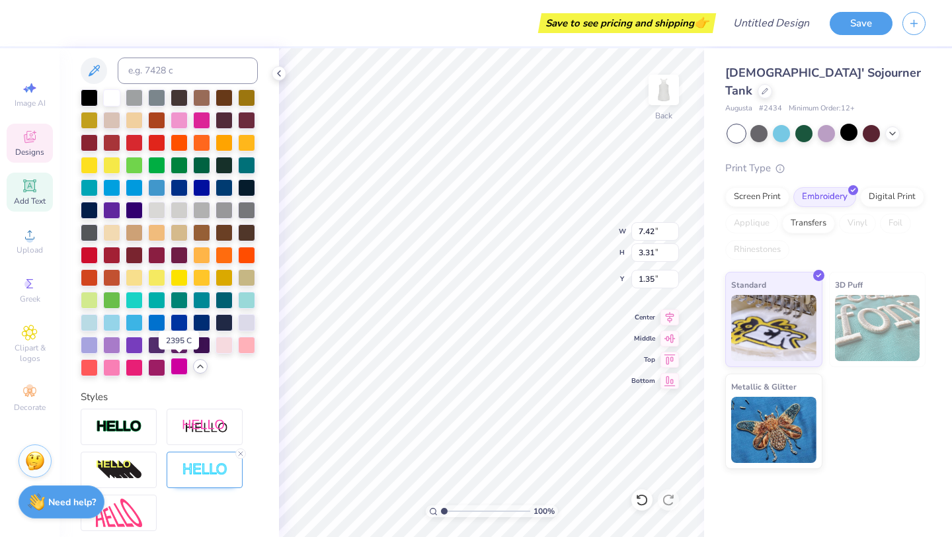
scroll to position [312, 0]
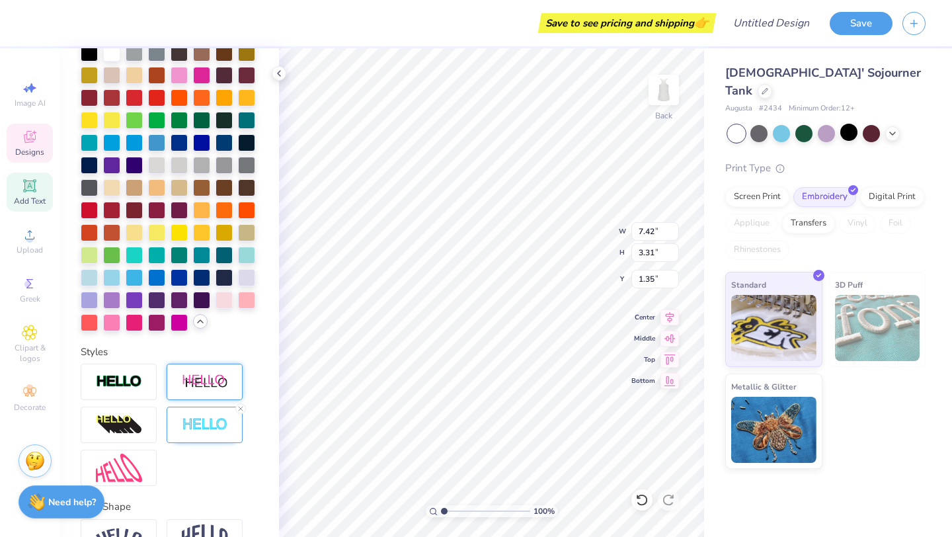
click at [186, 393] on div at bounding box center [205, 382] width 76 height 36
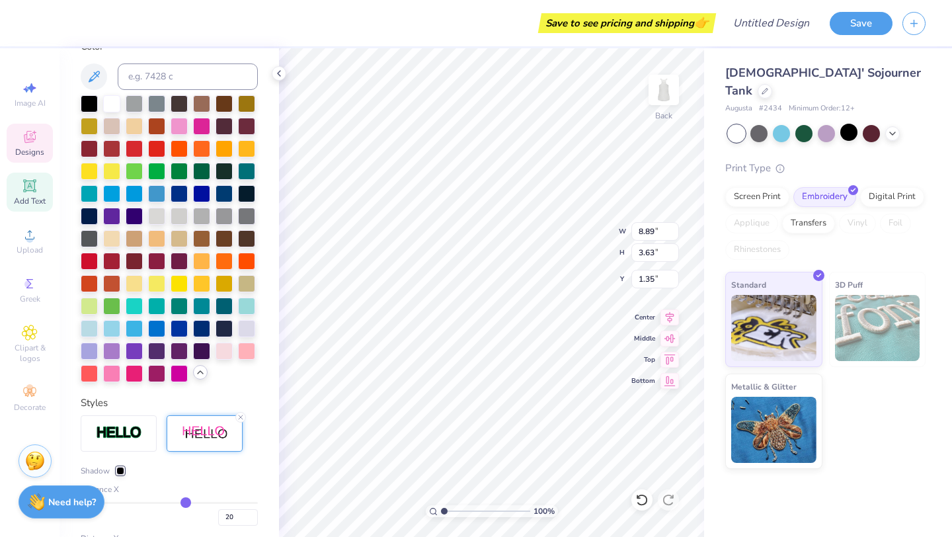
type input "8.89"
type input "3.63"
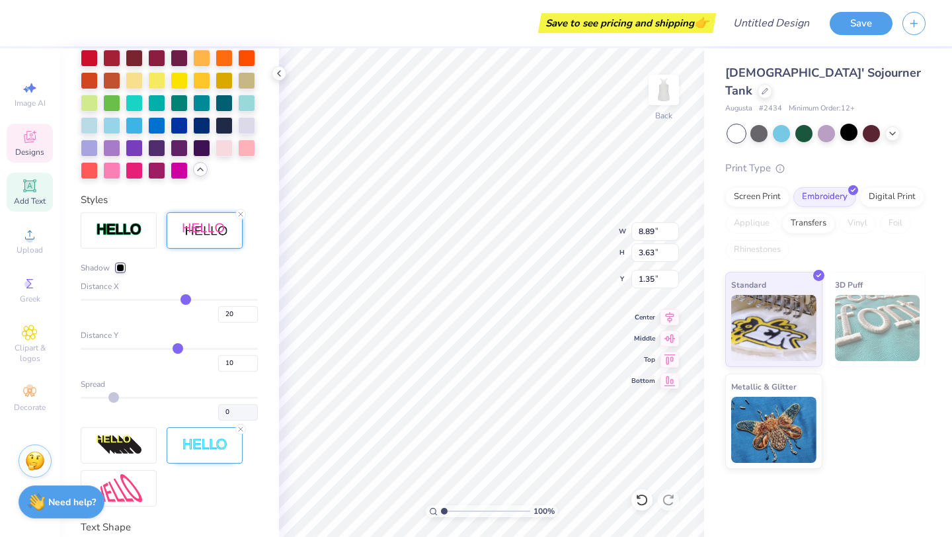
scroll to position [522, 0]
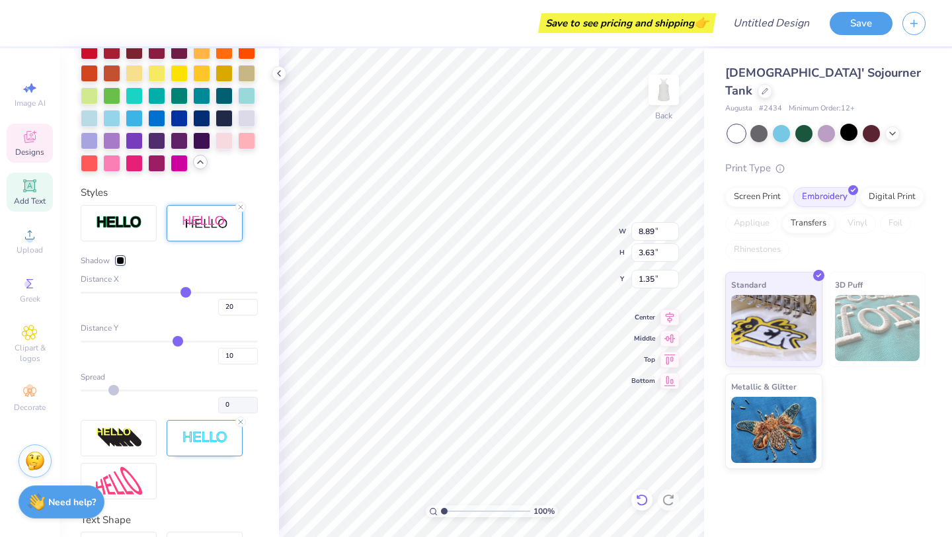
click at [648, 500] on icon at bounding box center [641, 499] width 13 height 13
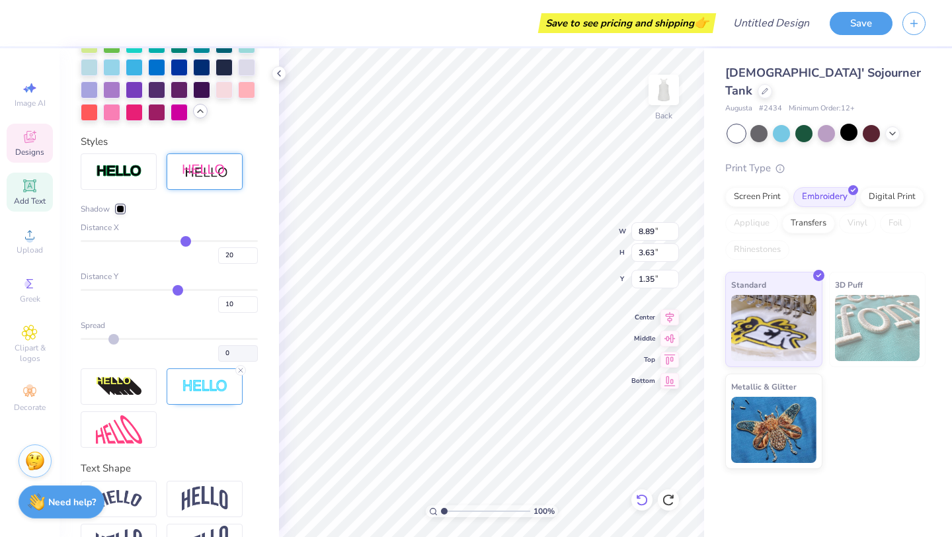
type input "7.42"
type input "3.31"
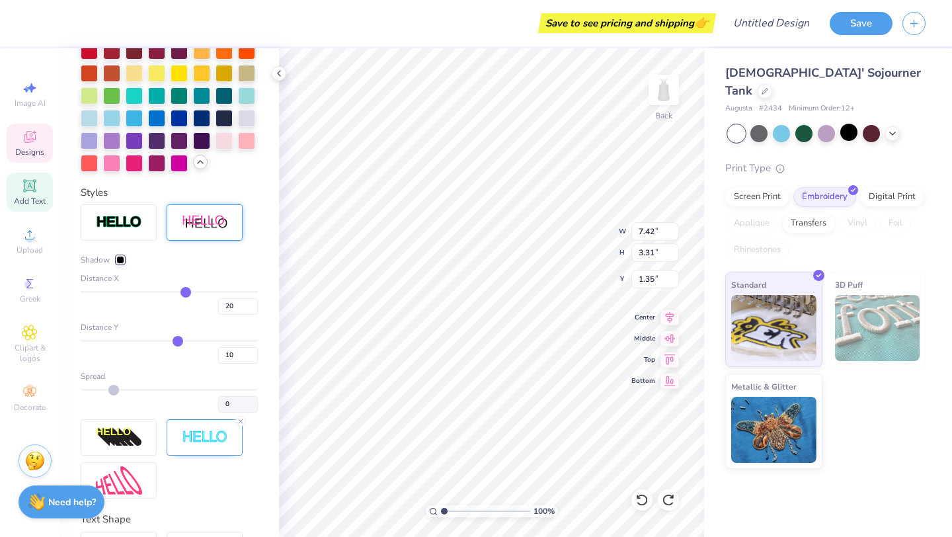
click at [262, 239] on div "Personalized Names Personalized Numbers Text Tool Add Font Font Academic M54 Sw…" at bounding box center [168, 292] width 219 height 488
click at [216, 439] on img at bounding box center [205, 437] width 46 height 15
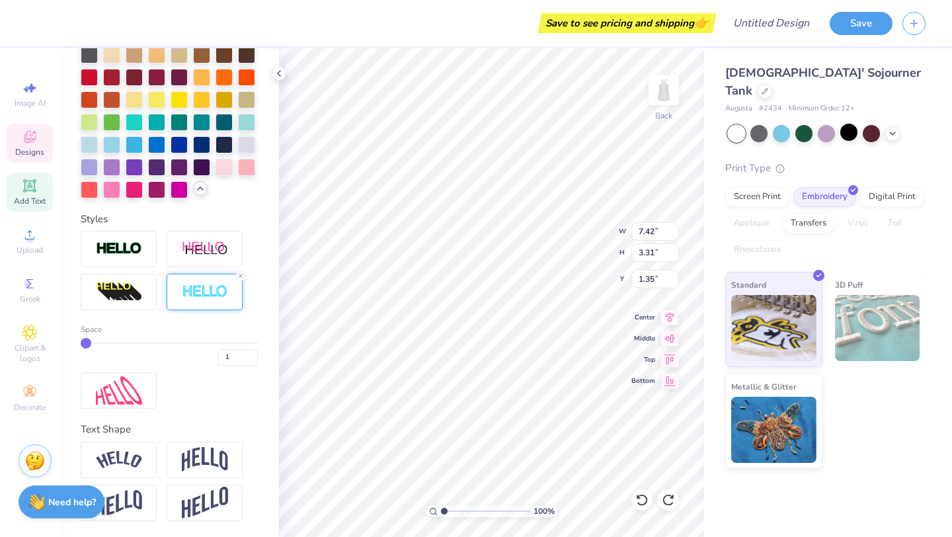
scroll to position [444, 0]
click at [145, 256] on div at bounding box center [119, 249] width 76 height 36
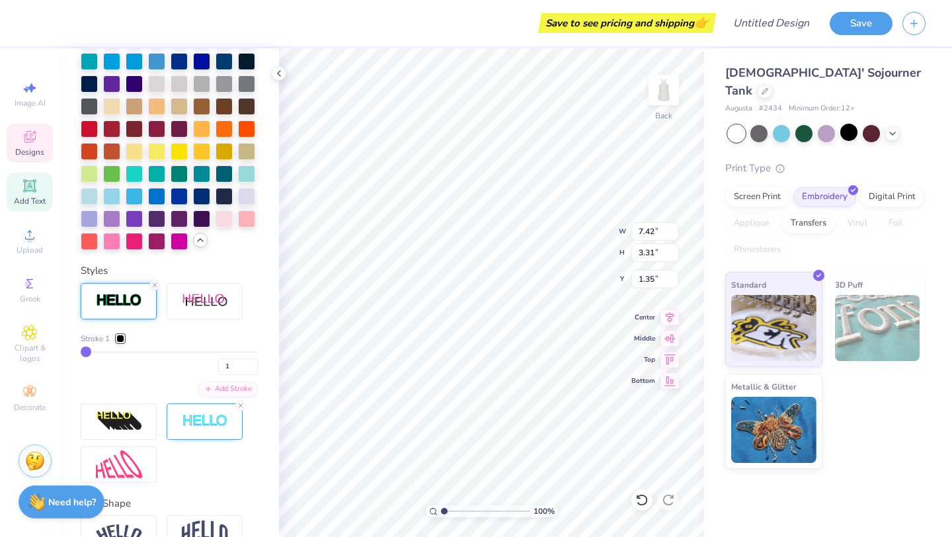
scroll to position [496, 0]
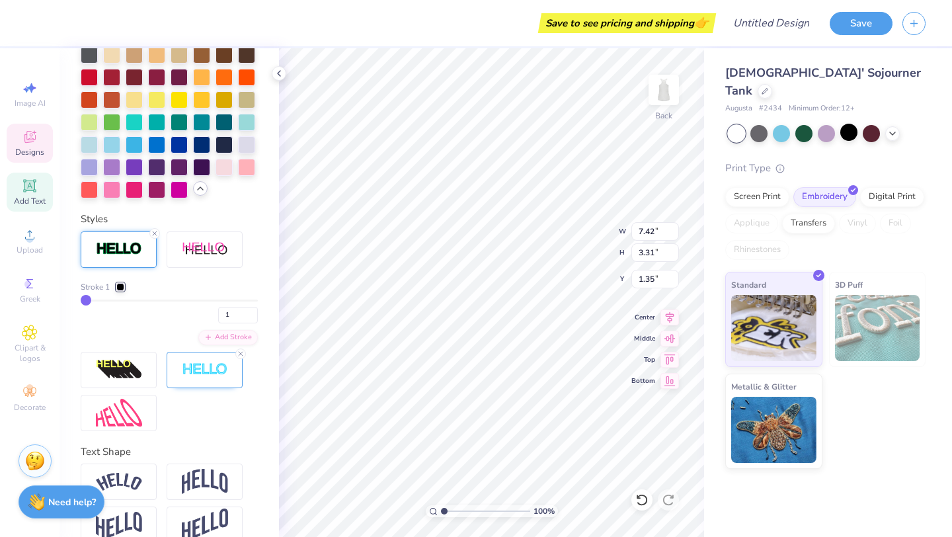
type input "4"
type input "5"
type input "6"
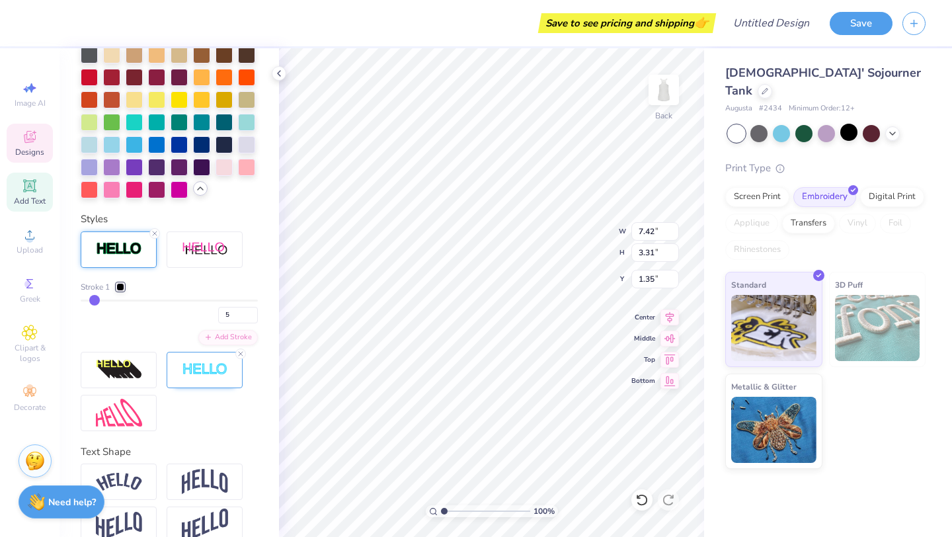
type input "6"
type input "7"
type input "8"
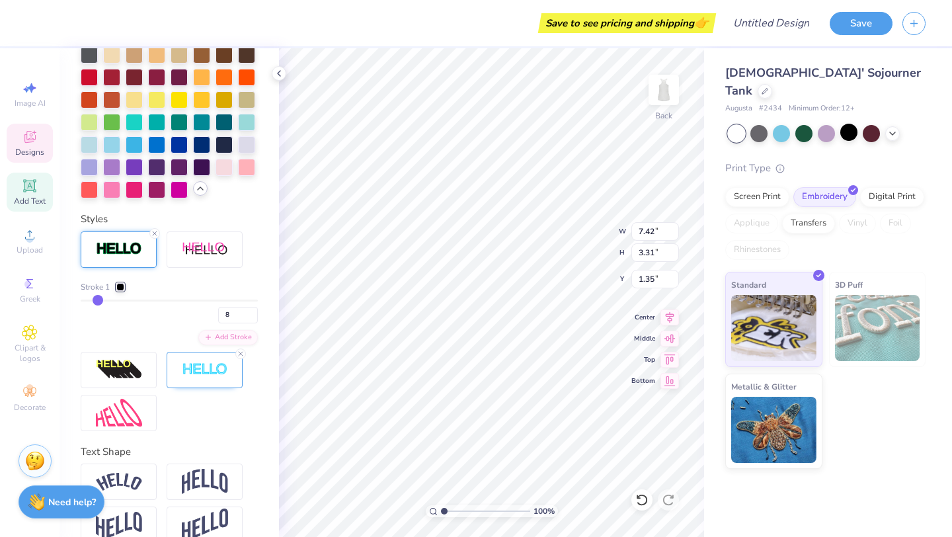
type input "7.57"
type input "3.46"
type input "1.27"
type input "7"
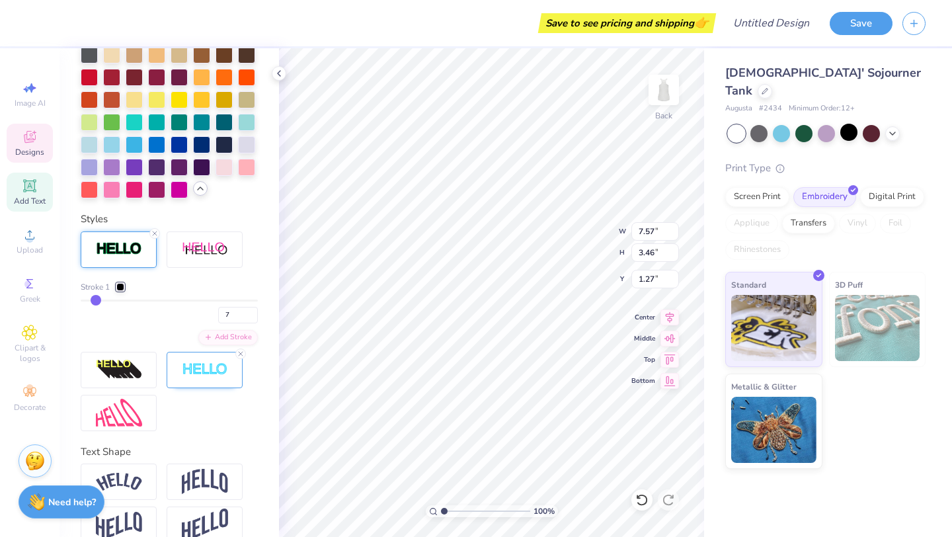
type input "6"
type input "5"
type input "7.51"
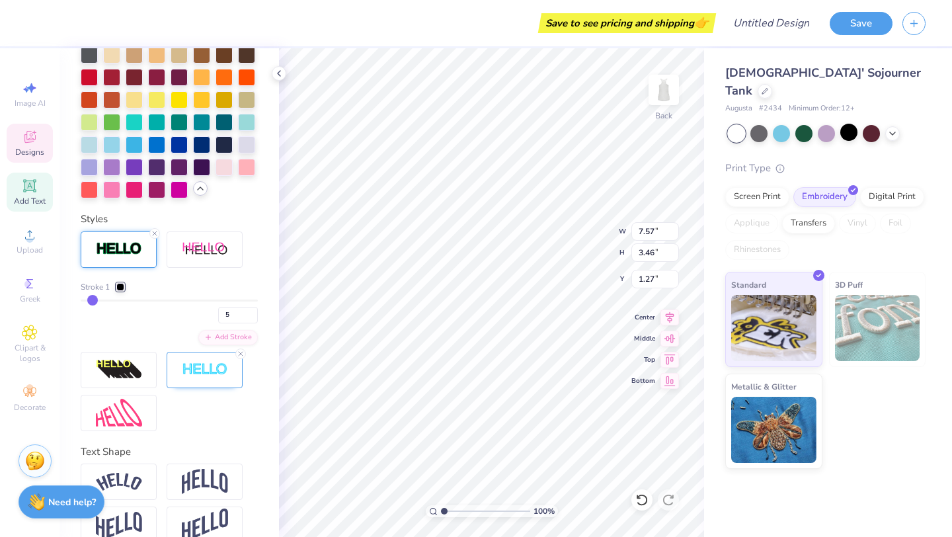
type input "3.39"
type input "1.30"
drag, startPoint x: 97, startPoint y: 296, endPoint x: 85, endPoint y: 299, distance: 12.2
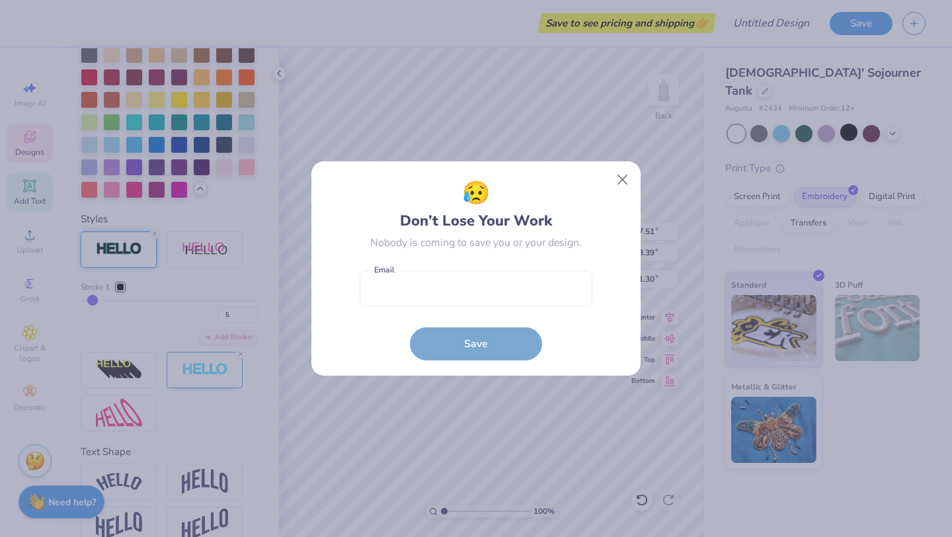
click at [125, 282] on div "😥 Don’t Lose Your Work Nobody is coming to save you or your design. Email is a …" at bounding box center [476, 268] width 952 height 537
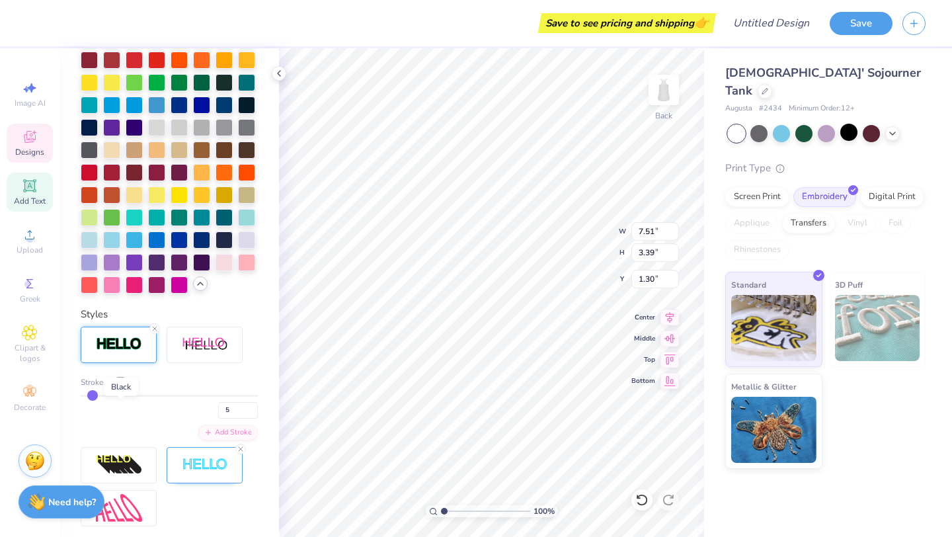
scroll to position [358, 0]
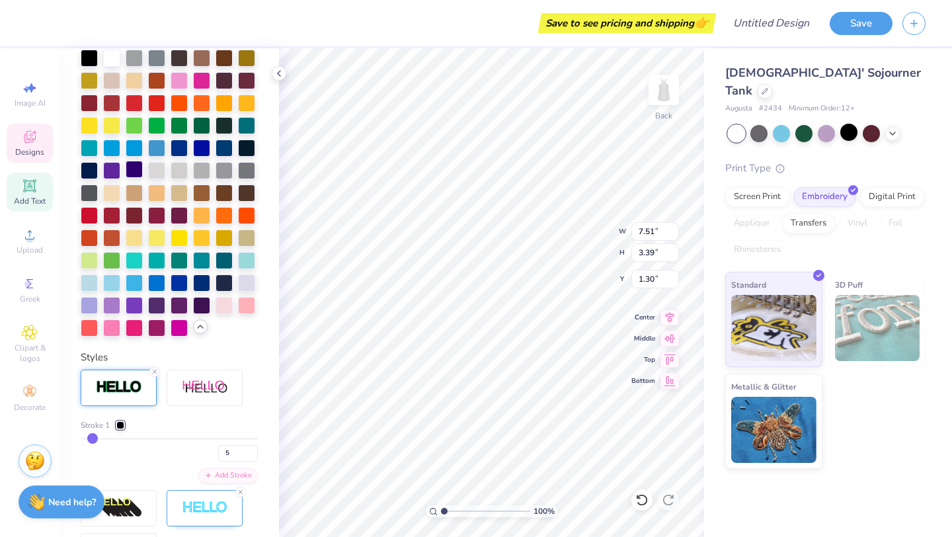
click at [139, 173] on div at bounding box center [134, 169] width 17 height 17
click at [114, 424] on div "Stroke 1" at bounding box center [103, 425] width 44 height 12
click at [118, 424] on div at bounding box center [120, 425] width 8 height 8
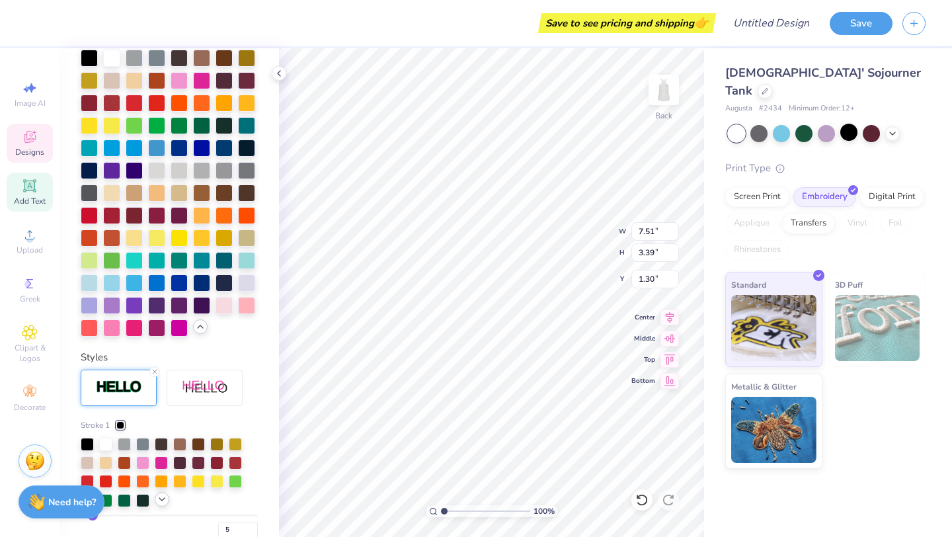
click at [160, 502] on icon at bounding box center [162, 499] width 11 height 11
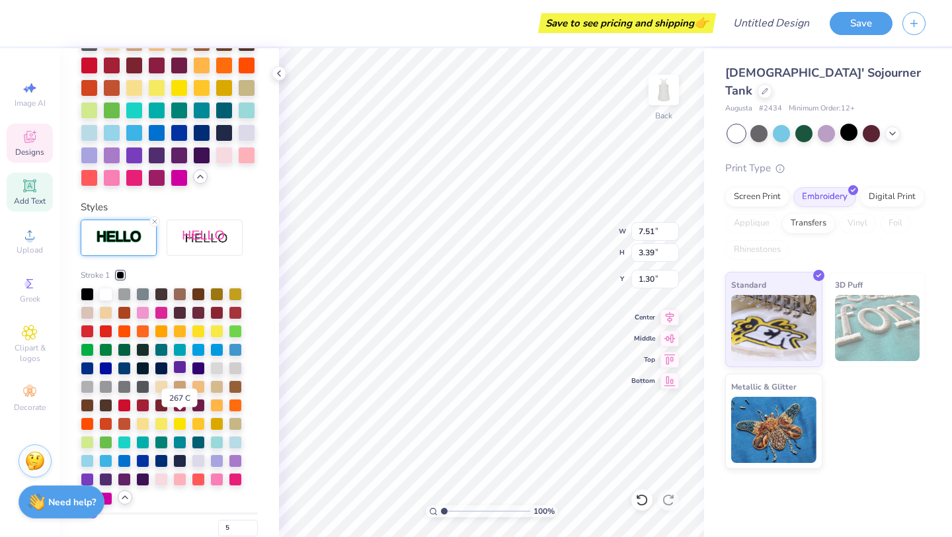
scroll to position [533, 0]
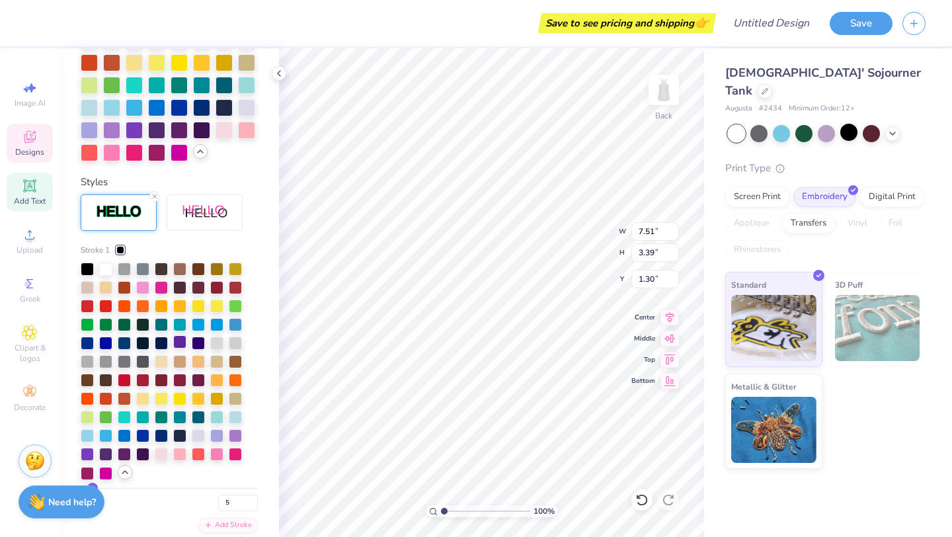
click at [182, 337] on div at bounding box center [179, 341] width 13 height 13
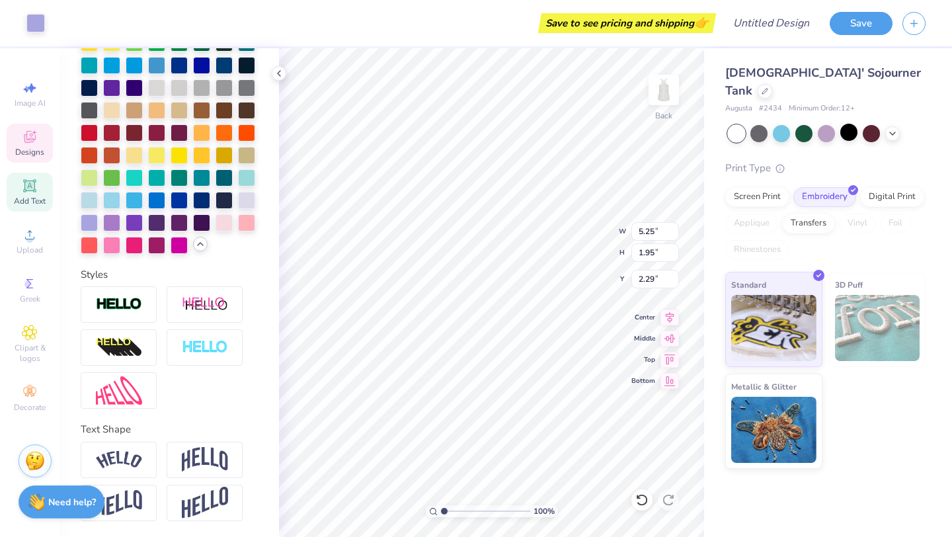
scroll to position [389, 0]
click at [202, 155] on div at bounding box center [201, 154] width 17 height 17
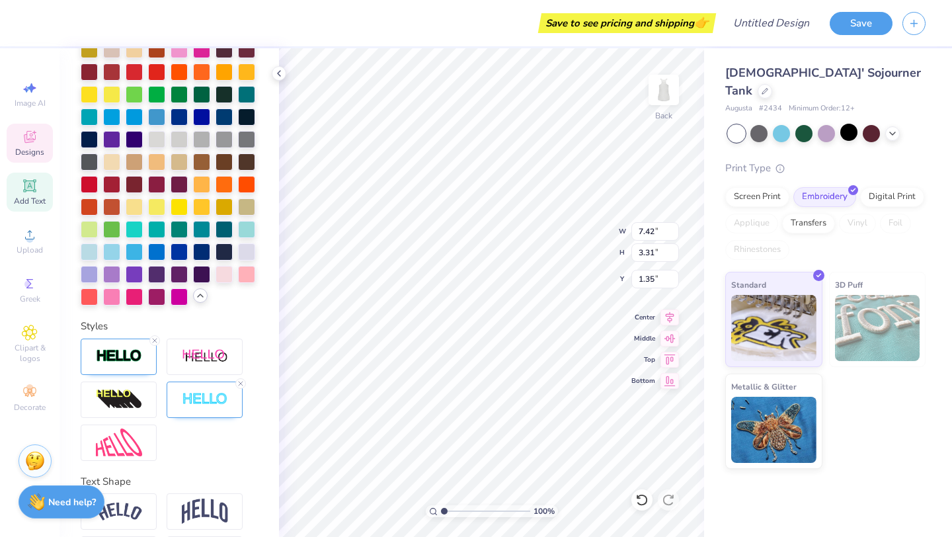
type input "7.42"
type input "3.31"
type input "1.35"
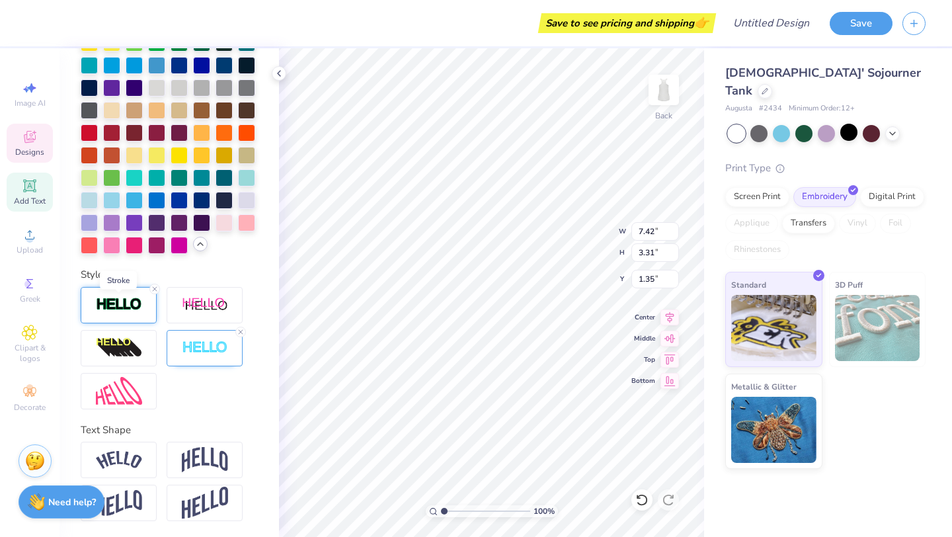
click at [124, 312] on img at bounding box center [119, 304] width 46 height 15
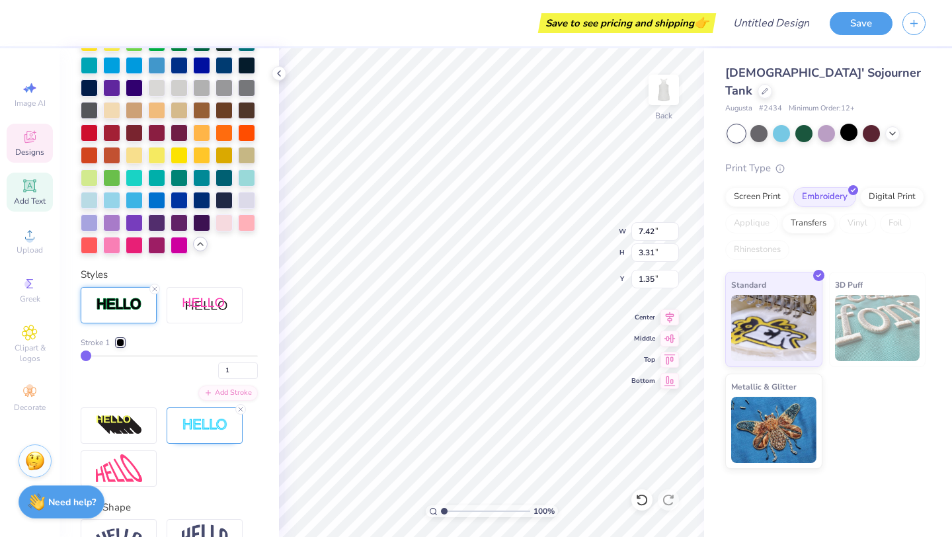
type input "5"
type input "7.51"
type input "3.39"
type input "1.30"
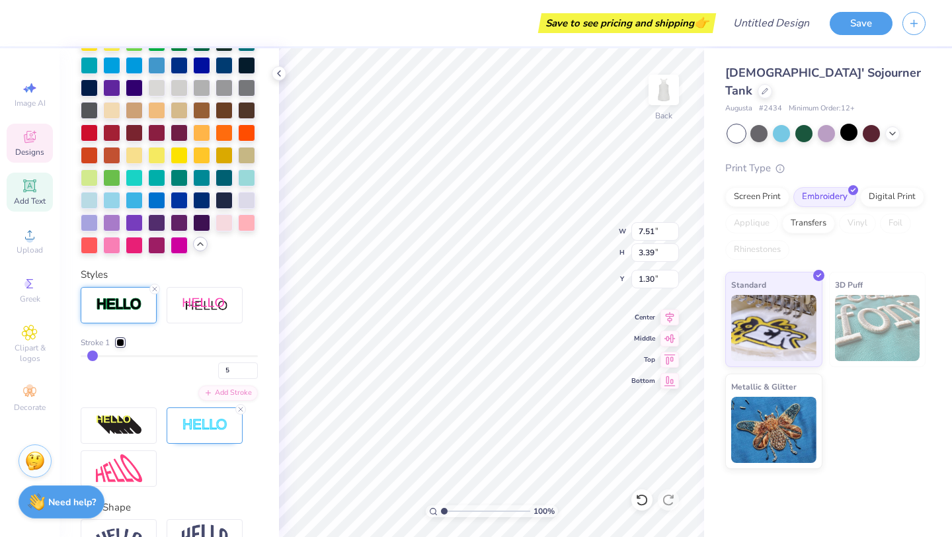
click at [112, 349] on div "Stroke 1 5" at bounding box center [169, 357] width 177 height 42
click at [122, 338] on div at bounding box center [120, 342] width 8 height 8
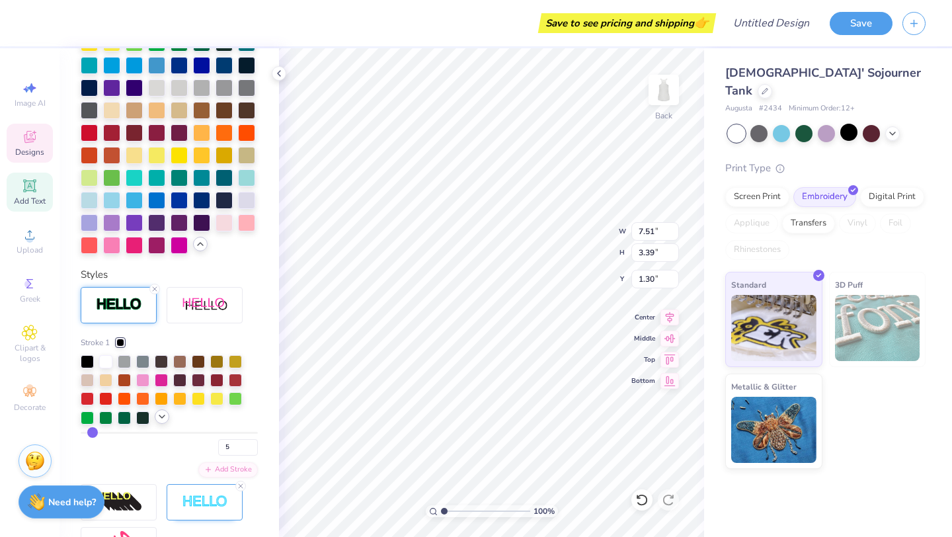
click at [163, 419] on icon at bounding box center [162, 416] width 11 height 11
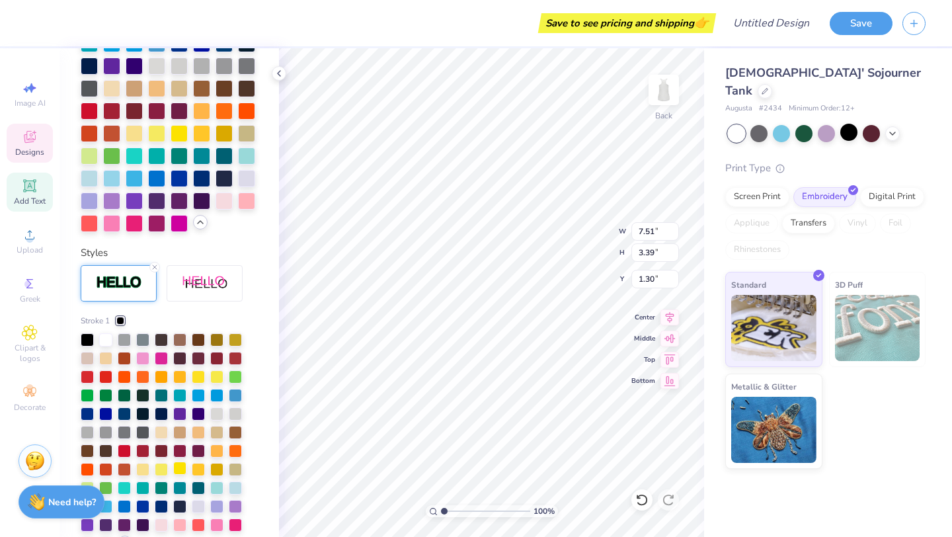
scroll to position [473, 0]
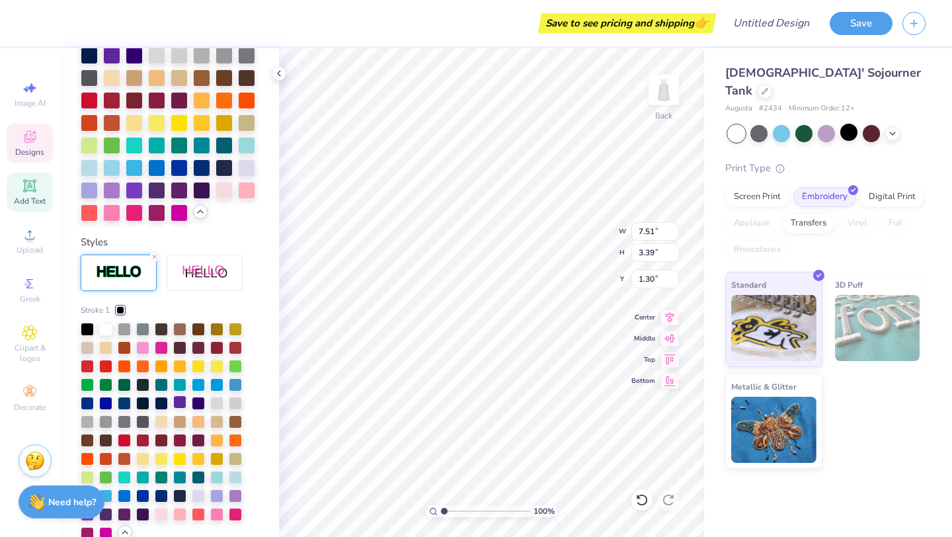
click at [183, 402] on div at bounding box center [179, 401] width 13 height 13
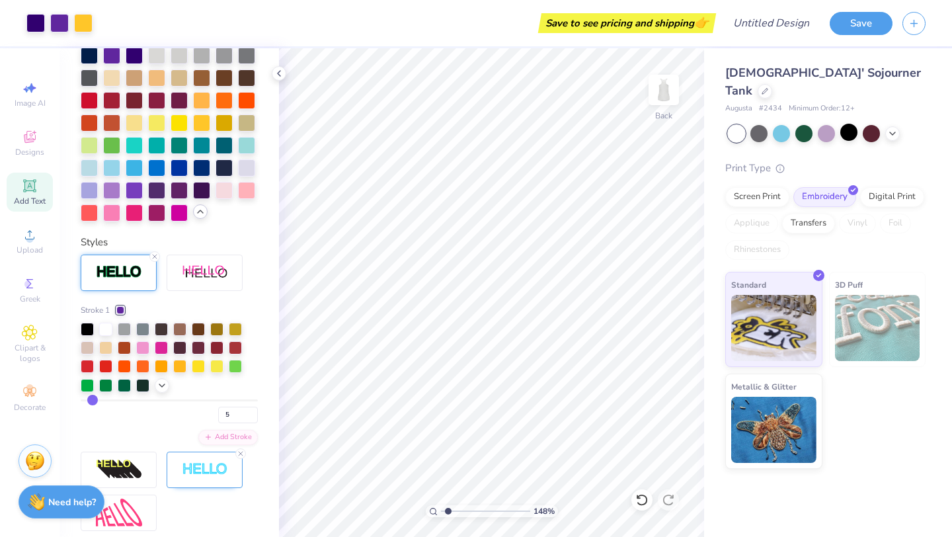
type input "1.48"
click at [447, 512] on input "range" at bounding box center [485, 511] width 89 height 12
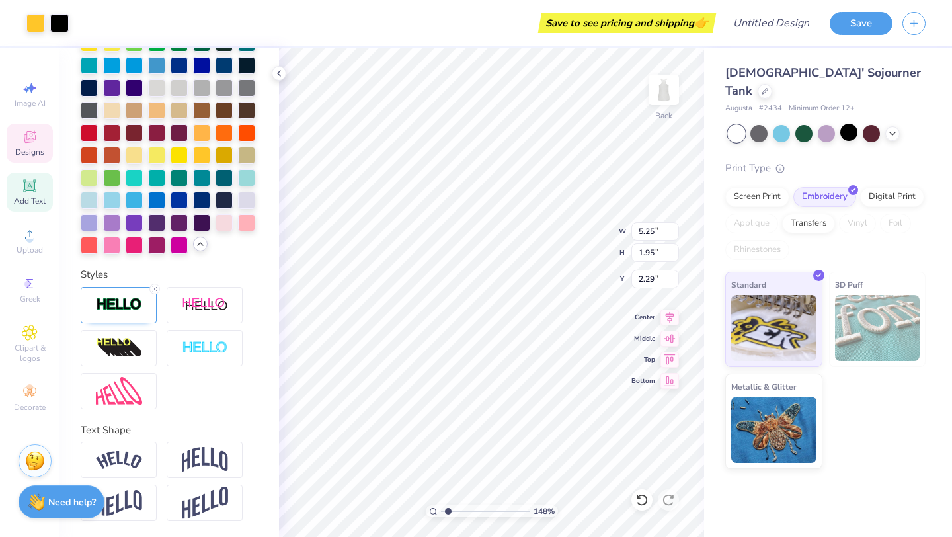
scroll to position [440, 0]
type input "5.27"
type input "1.97"
type input "2.28"
click at [130, 313] on div at bounding box center [119, 305] width 76 height 36
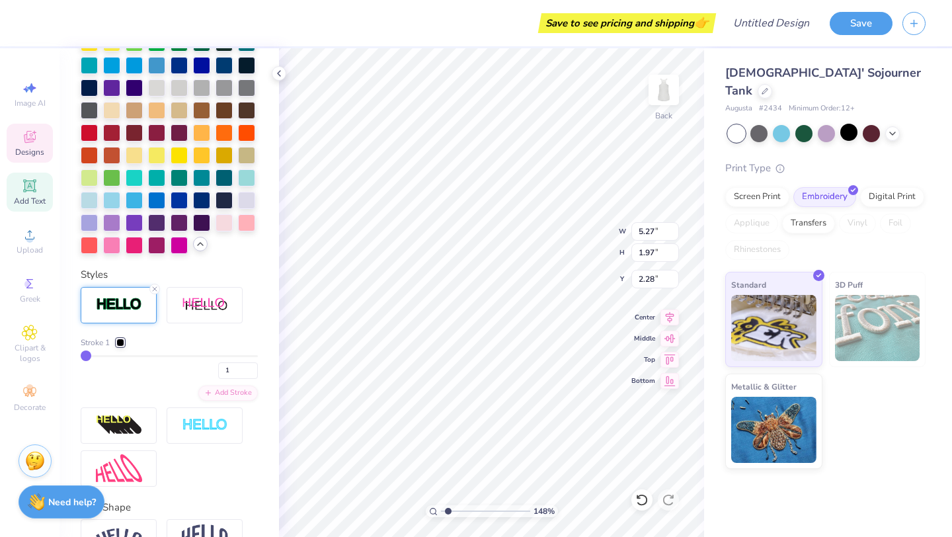
click at [119, 342] on div at bounding box center [120, 342] width 8 height 8
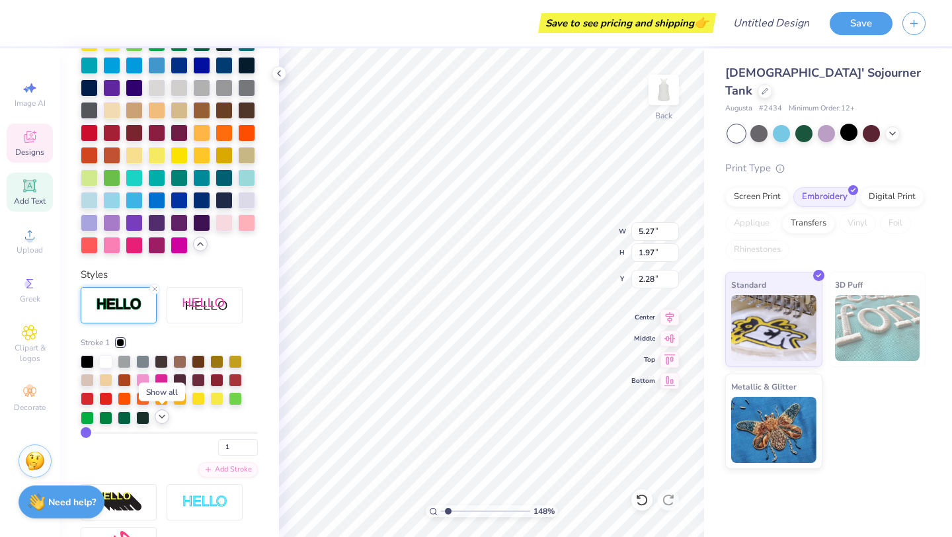
click at [163, 416] on icon at bounding box center [162, 416] width 11 height 11
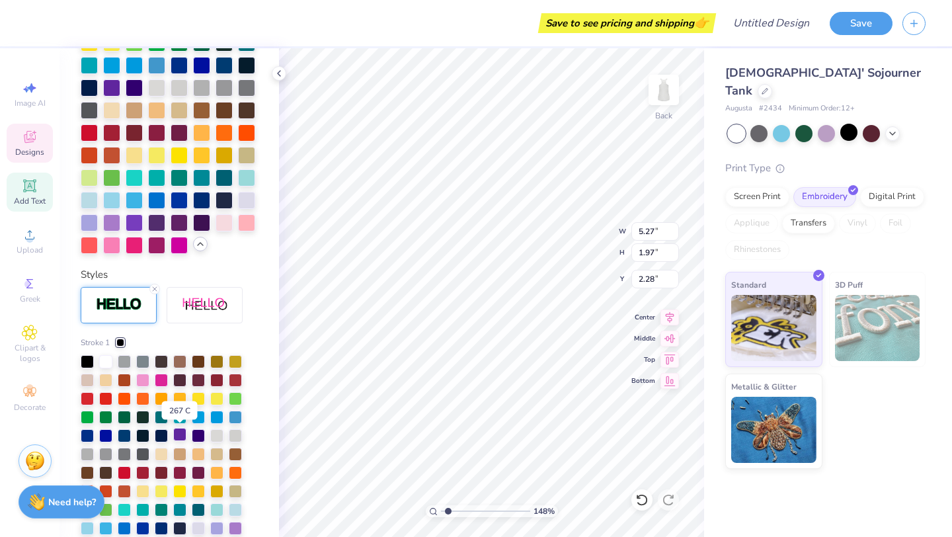
click at [182, 434] on div at bounding box center [179, 434] width 13 height 13
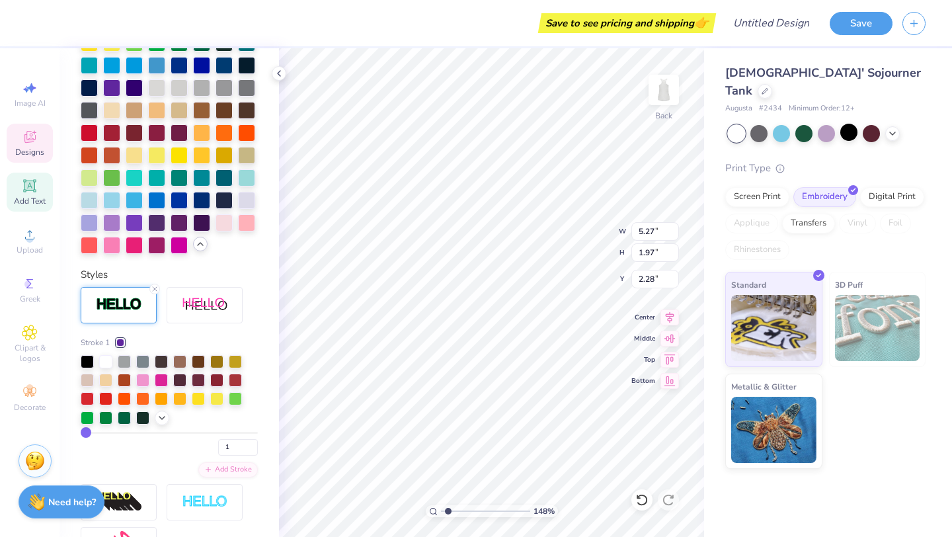
scroll to position [0, 0]
type input "2.21"
drag, startPoint x: 448, startPoint y: 512, endPoint x: 441, endPoint y: 512, distance: 7.3
click at [441, 512] on input "range" at bounding box center [485, 511] width 89 height 12
click at [154, 286] on icon at bounding box center [155, 289] width 8 height 8
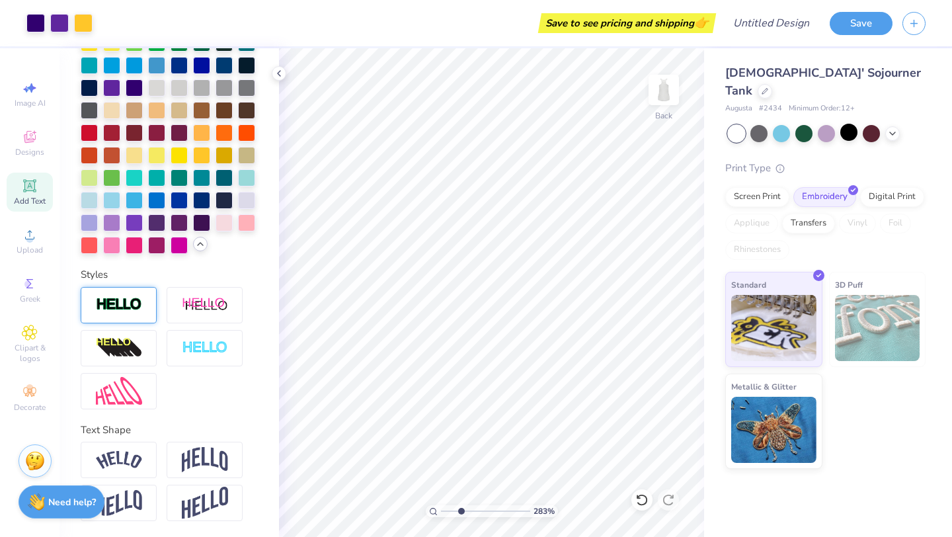
drag, startPoint x: 445, startPoint y: 512, endPoint x: 460, endPoint y: 514, distance: 15.4
type input "2.89"
click at [460, 514] on input "range" at bounding box center [485, 511] width 89 height 12
type input "2.15"
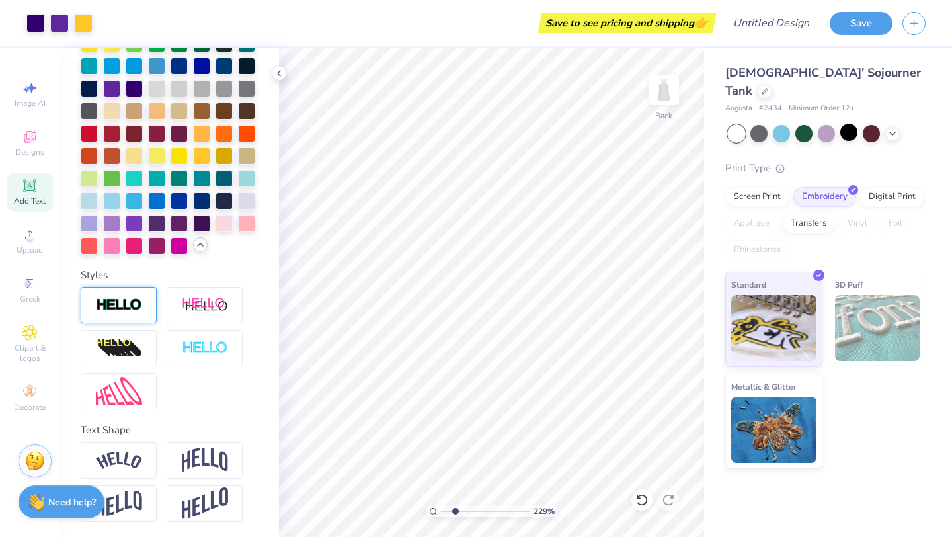
drag, startPoint x: 461, startPoint y: 510, endPoint x: 455, endPoint y: 512, distance: 6.7
click at [455, 512] on input "range" at bounding box center [485, 511] width 89 height 12
click at [89, 222] on div at bounding box center [89, 221] width 17 height 17
click at [245, 199] on div at bounding box center [246, 199] width 17 height 17
click at [89, 221] on div at bounding box center [89, 221] width 17 height 17
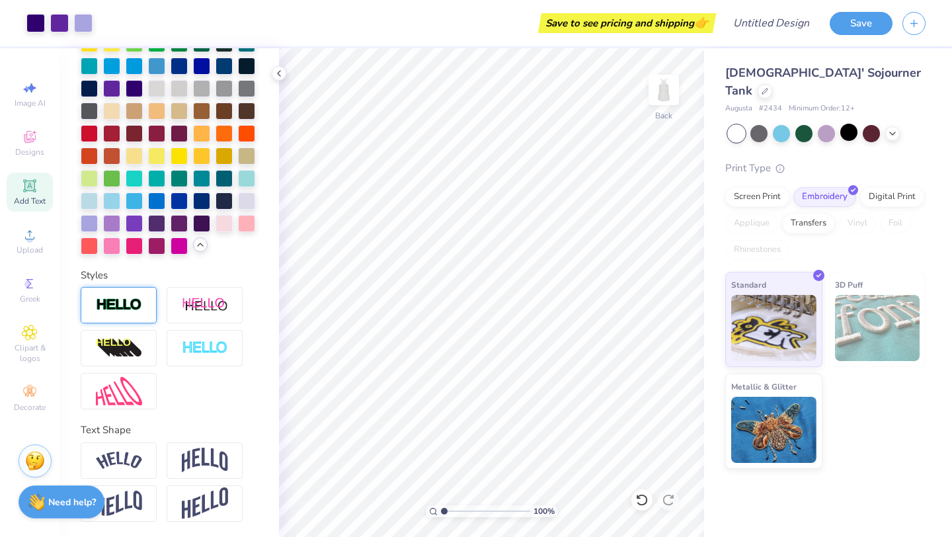
drag, startPoint x: 457, startPoint y: 510, endPoint x: 439, endPoint y: 500, distance: 20.7
type input "1"
click at [441, 505] on input "range" at bounding box center [485, 511] width 89 height 12
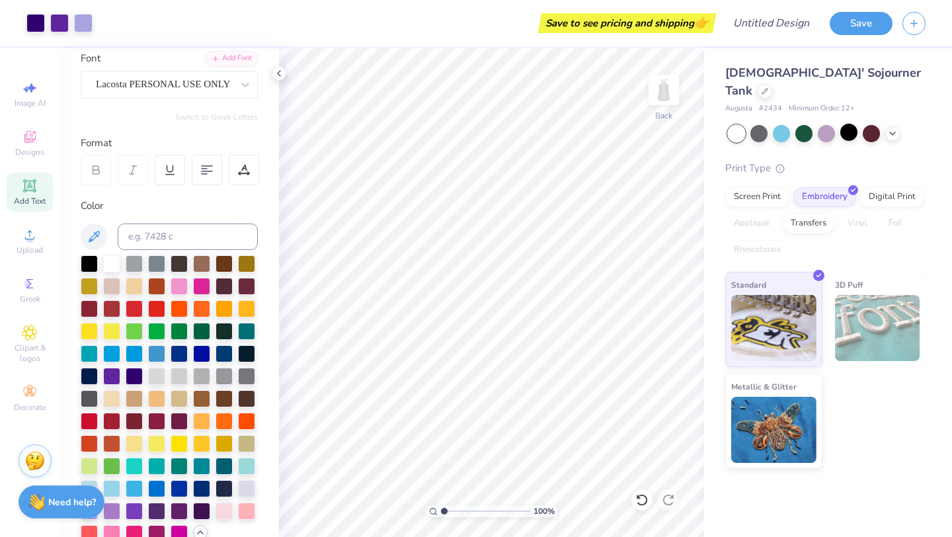
scroll to position [0, 0]
